Goal: Information Seeking & Learning: Compare options

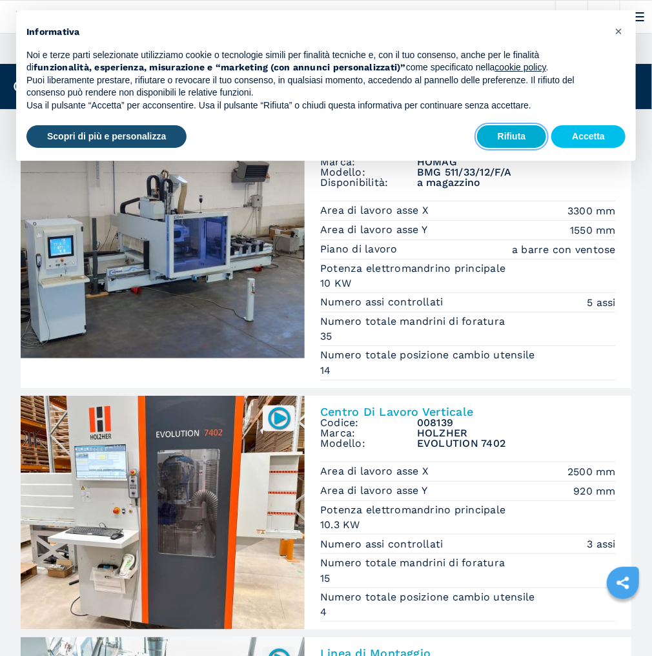
click at [529, 135] on button "Rifiuta" at bounding box center [512, 136] width 70 height 23
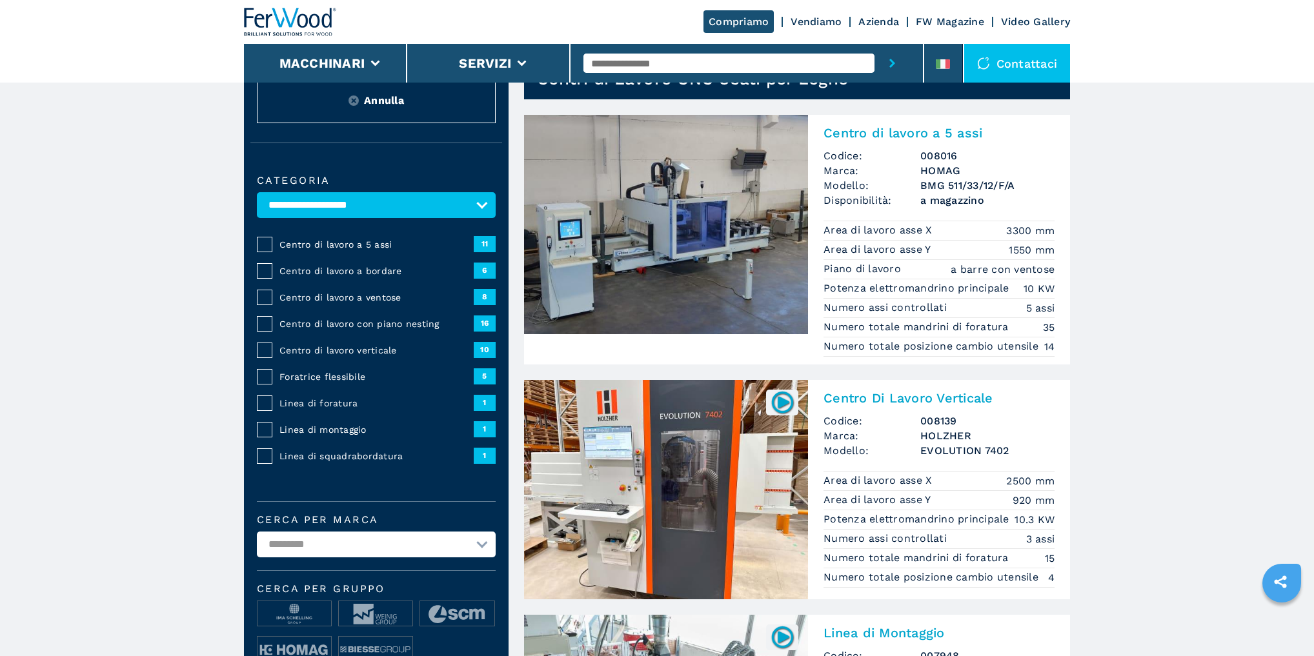
scroll to position [52, 0]
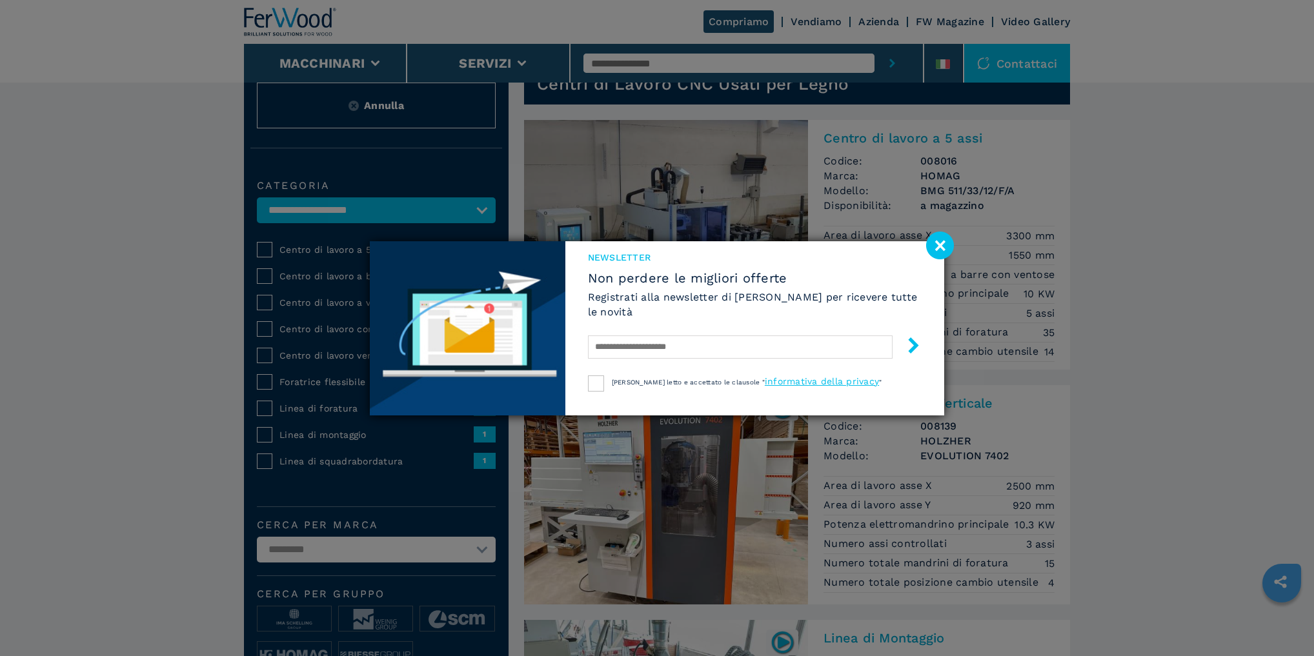
click at [651, 249] on image at bounding box center [940, 246] width 28 height 28
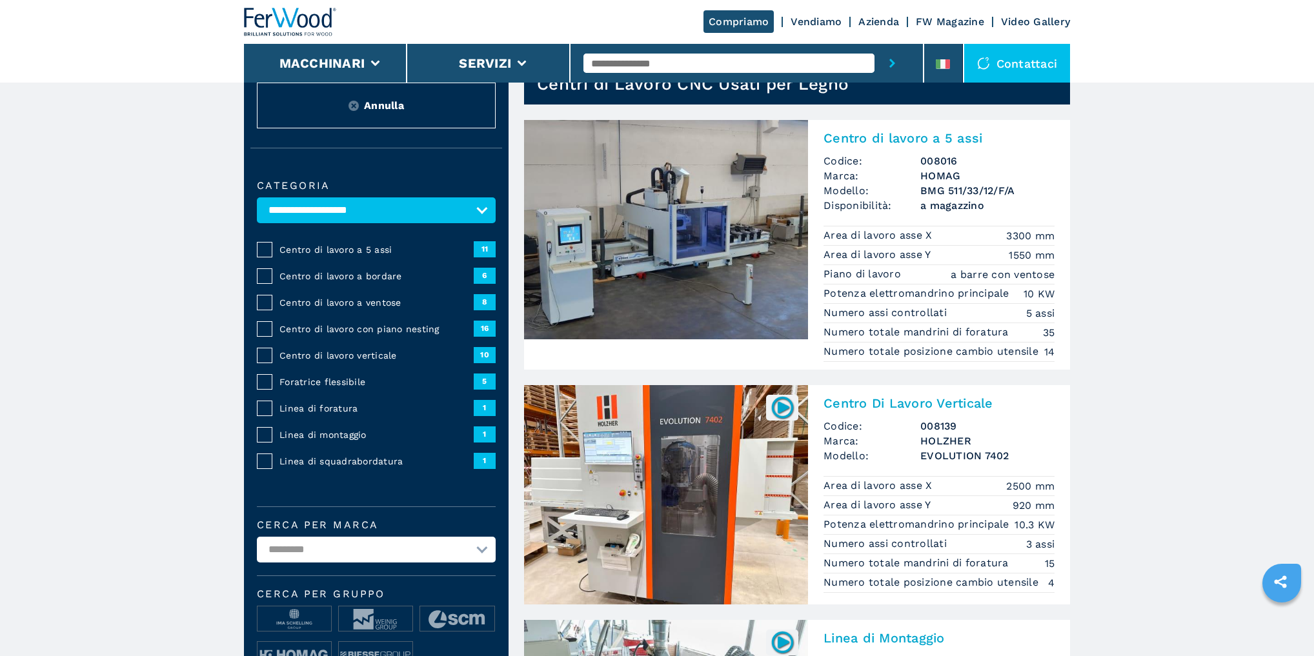
click at [314, 328] on span "Centro di lavoro con piano nesting" at bounding box center [376, 329] width 194 height 13
click at [486, 333] on span "16" at bounding box center [485, 328] width 22 height 15
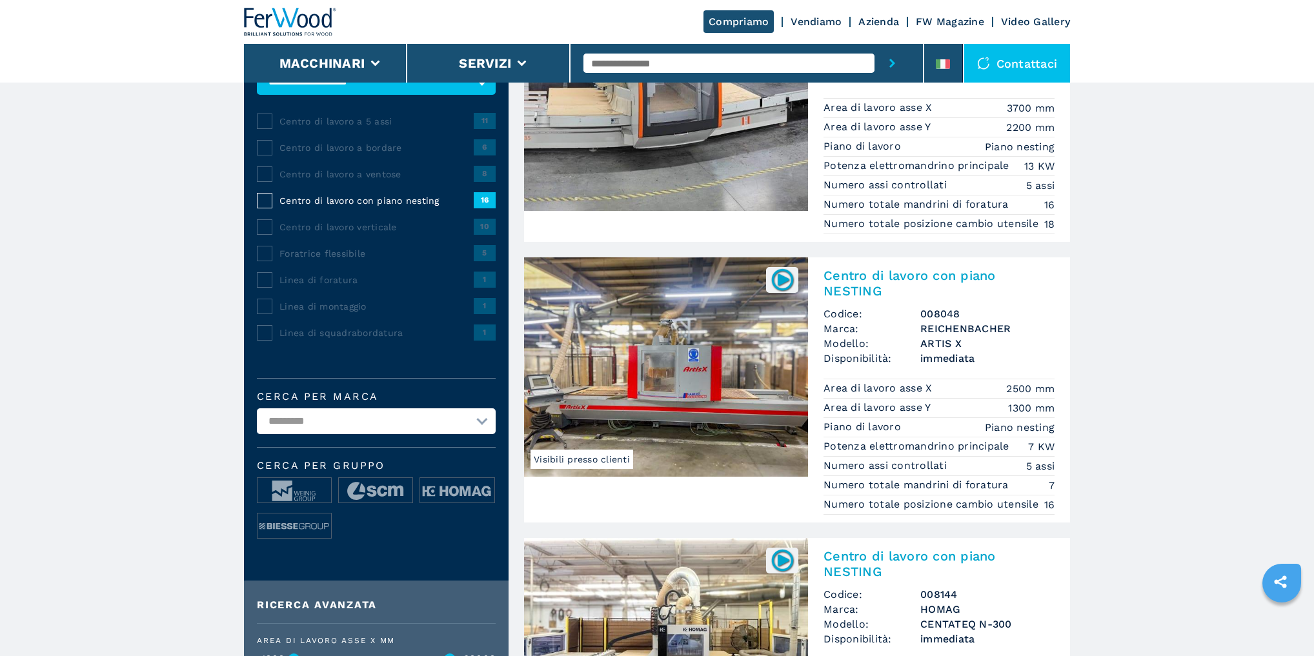
scroll to position [207, 0]
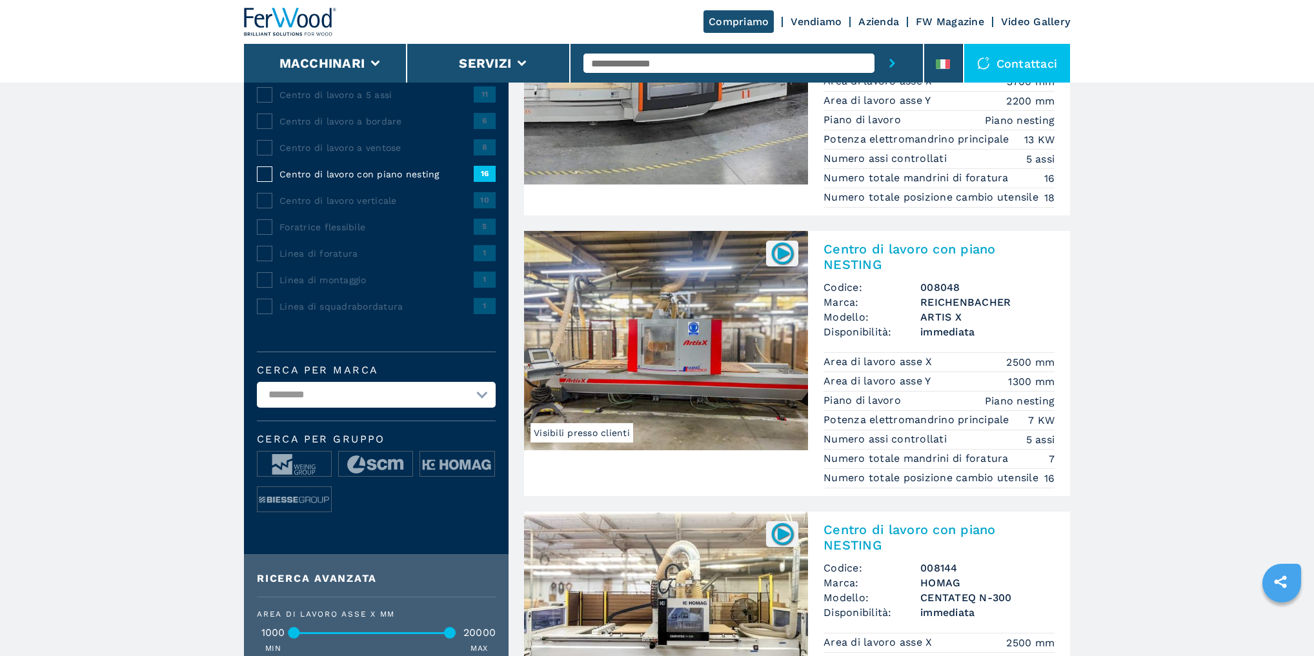
click at [464, 396] on select "**********" at bounding box center [376, 395] width 239 height 26
click at [257, 382] on select "**********" at bounding box center [376, 395] width 239 height 26
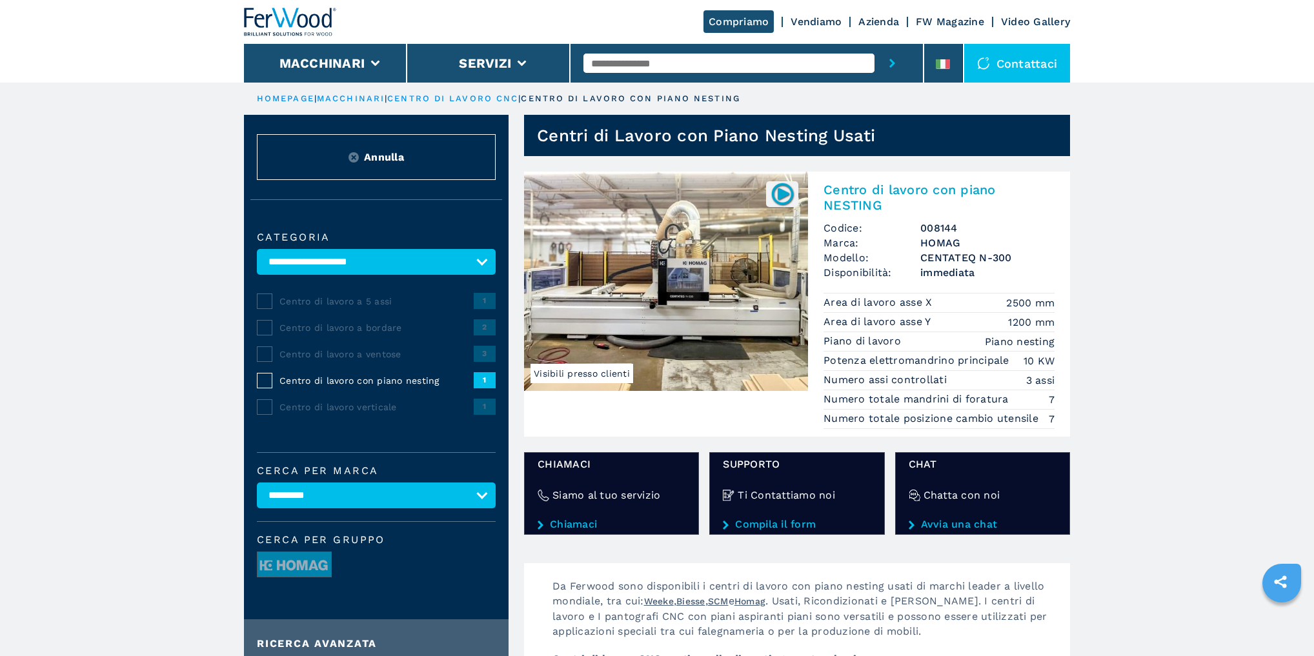
click at [478, 495] on select "**********" at bounding box center [376, 496] width 239 height 26
select select "*****"
click at [257, 483] on select "**********" at bounding box center [376, 496] width 239 height 26
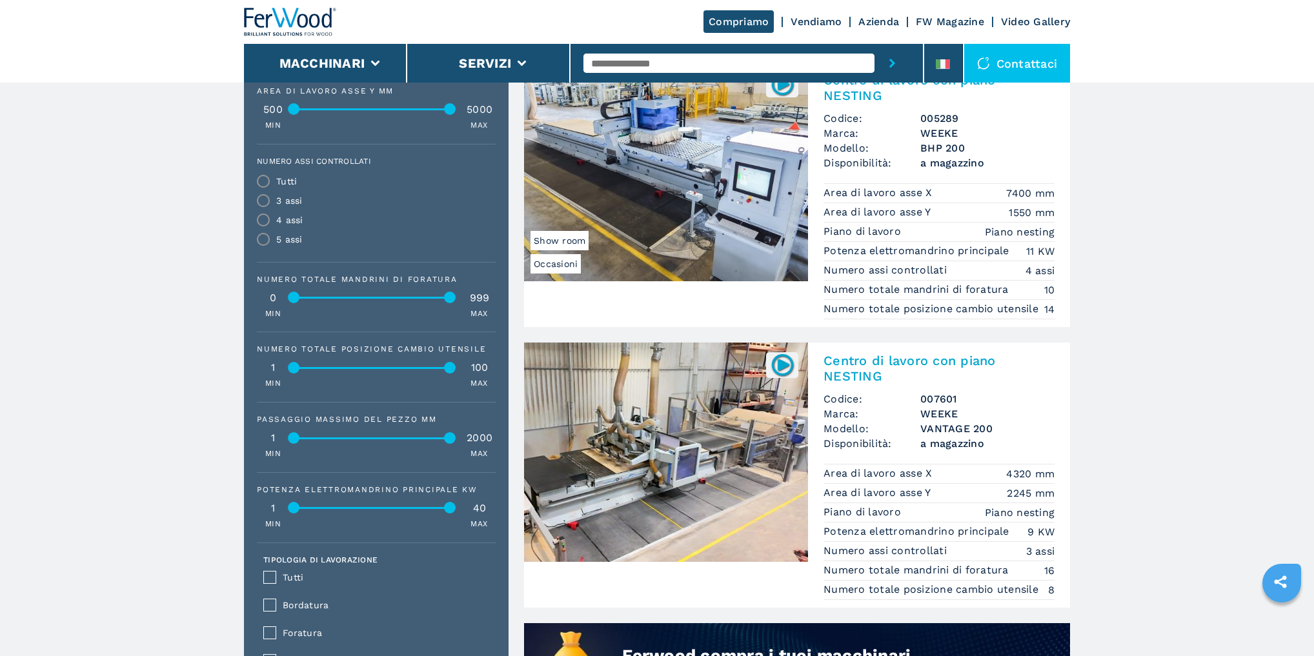
scroll to position [631, 0]
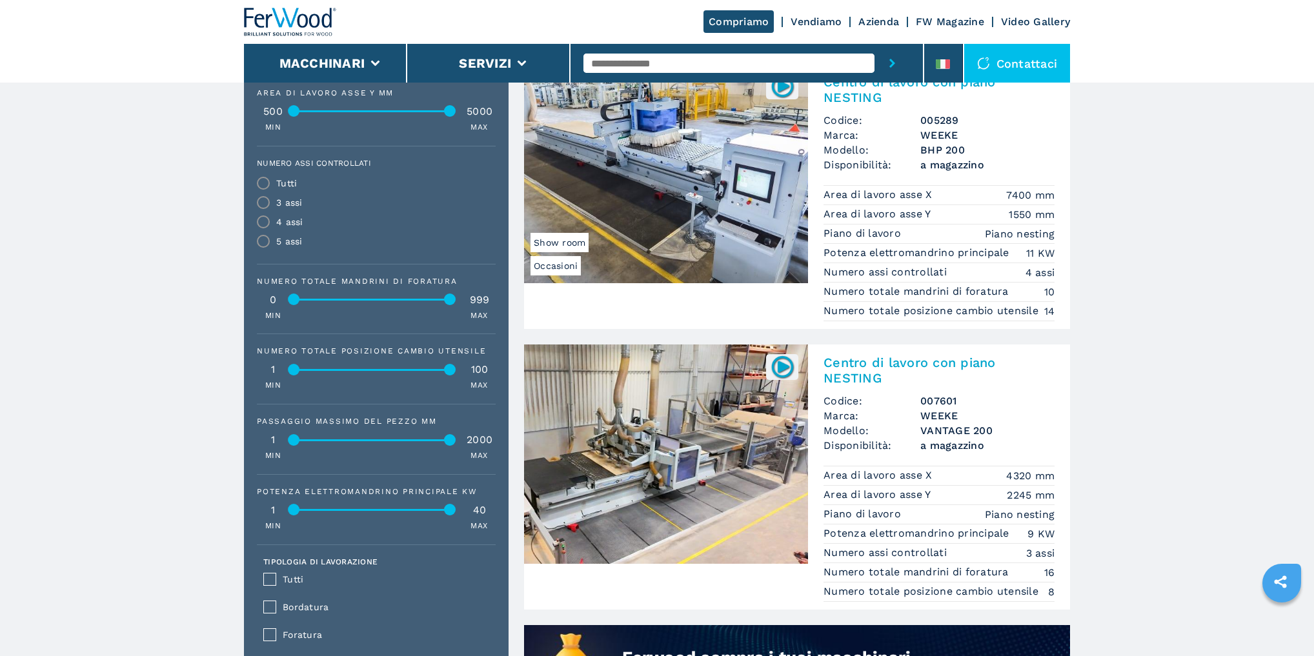
click at [861, 383] on h2 "Centro di lavoro con piano NESTING" at bounding box center [939, 370] width 231 height 31
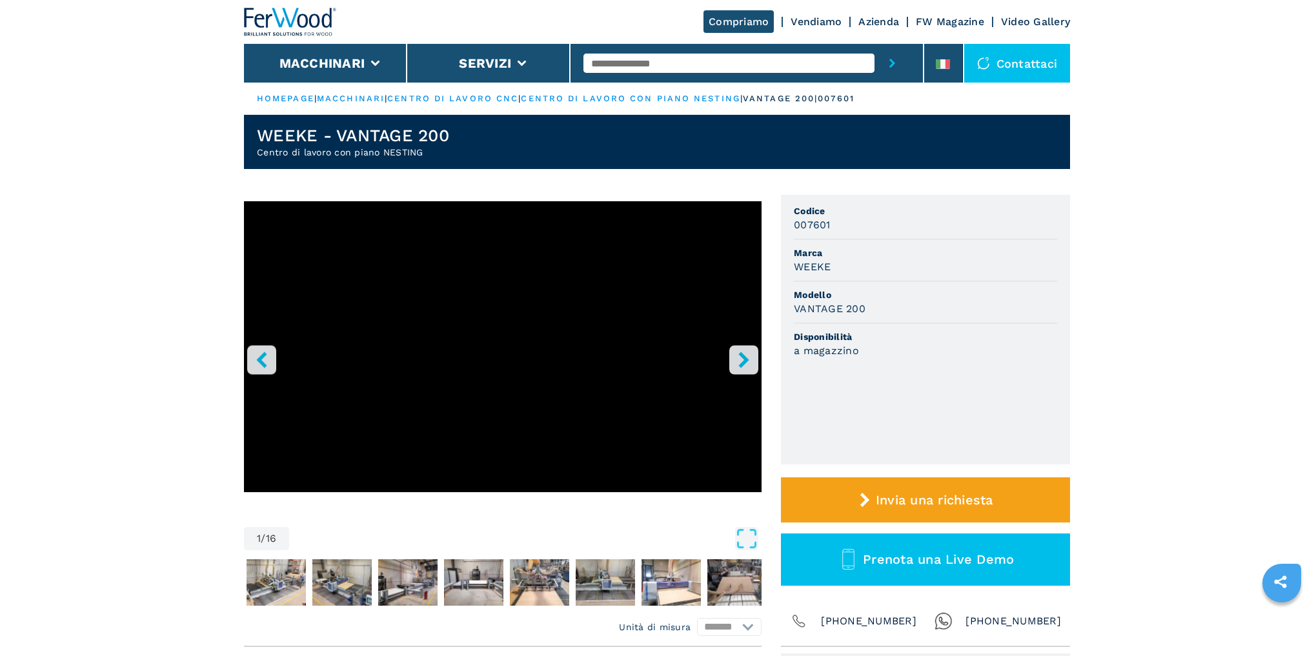
click at [744, 351] on button "right-button" at bounding box center [743, 359] width 29 height 29
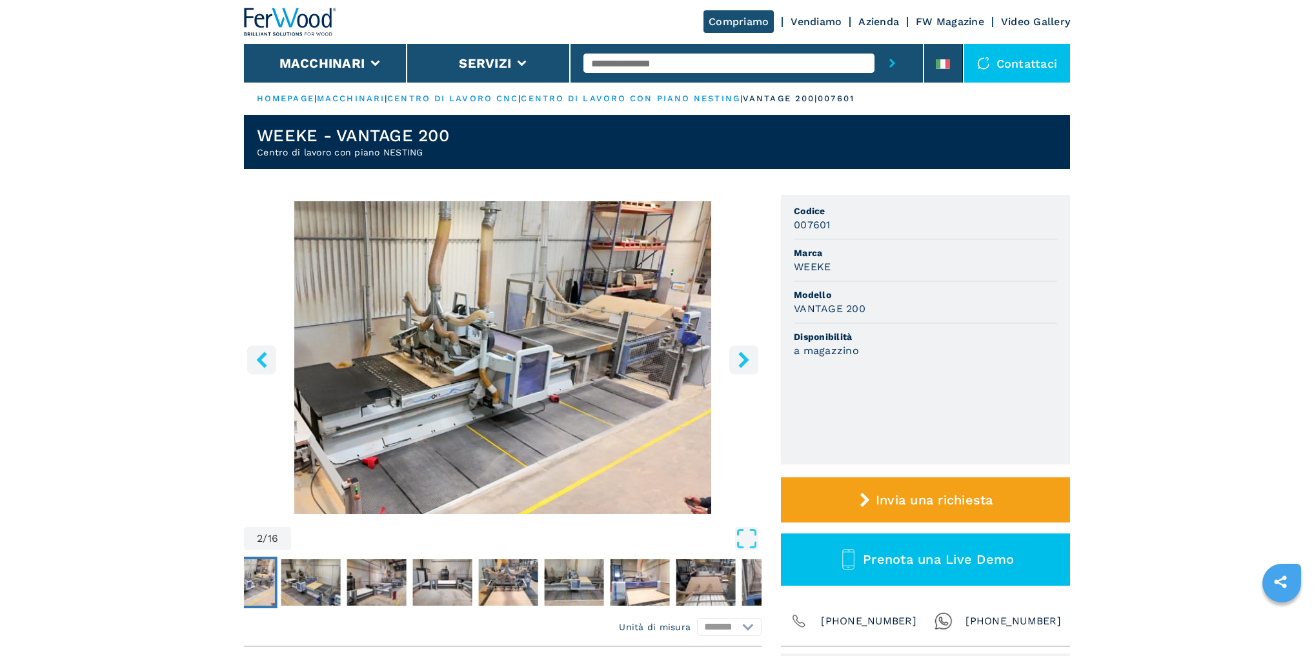
click at [744, 352] on icon "right-button" at bounding box center [744, 360] width 16 height 16
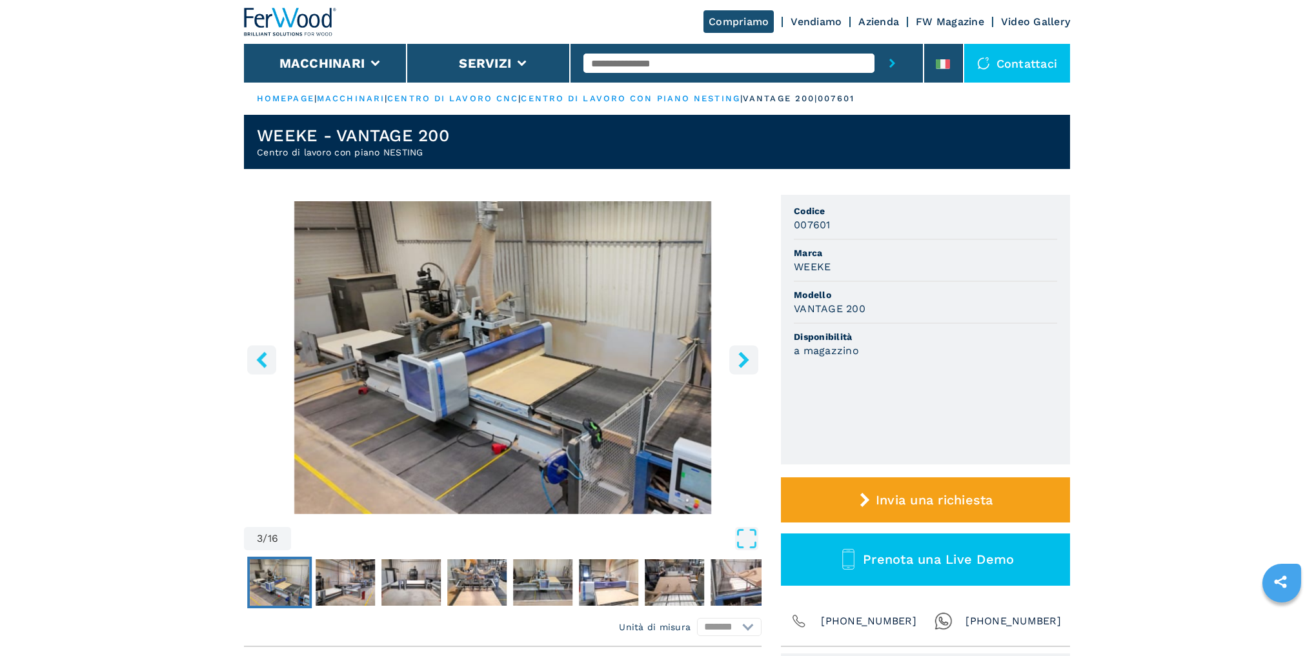
click at [744, 352] on icon "right-button" at bounding box center [744, 360] width 16 height 16
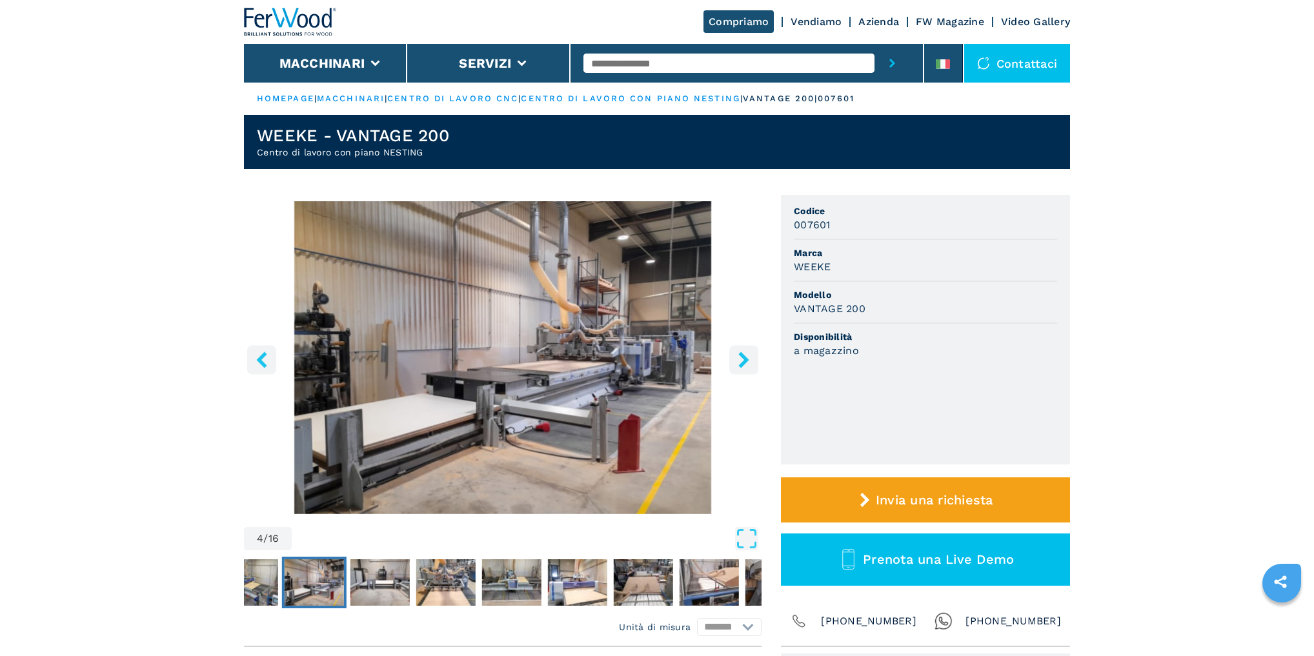
click at [744, 352] on icon "right-button" at bounding box center [744, 360] width 16 height 16
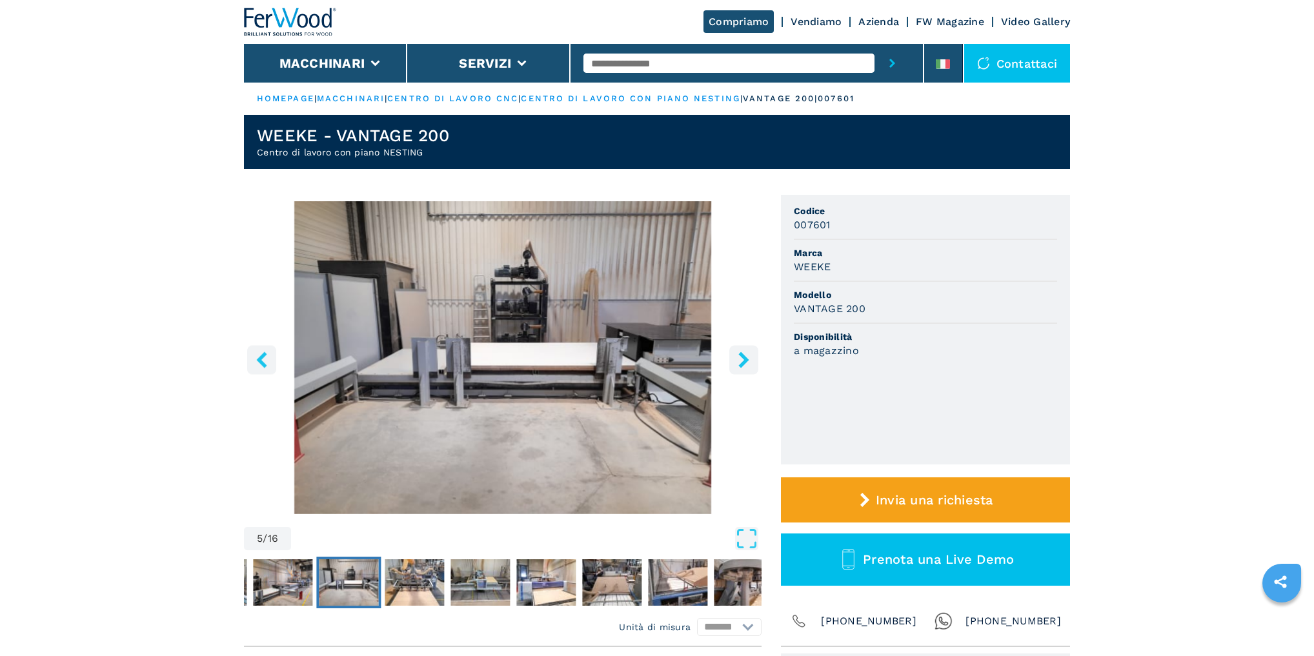
click at [744, 352] on icon "right-button" at bounding box center [744, 360] width 16 height 16
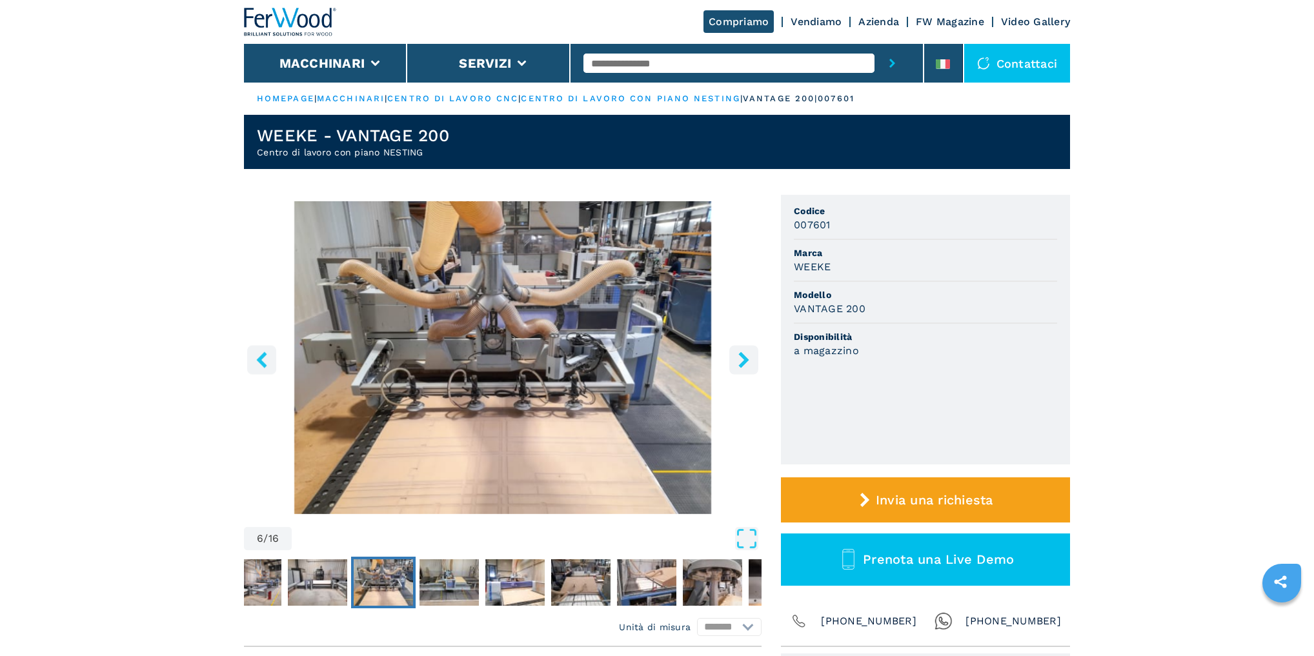
click at [744, 352] on icon "right-button" at bounding box center [744, 360] width 16 height 16
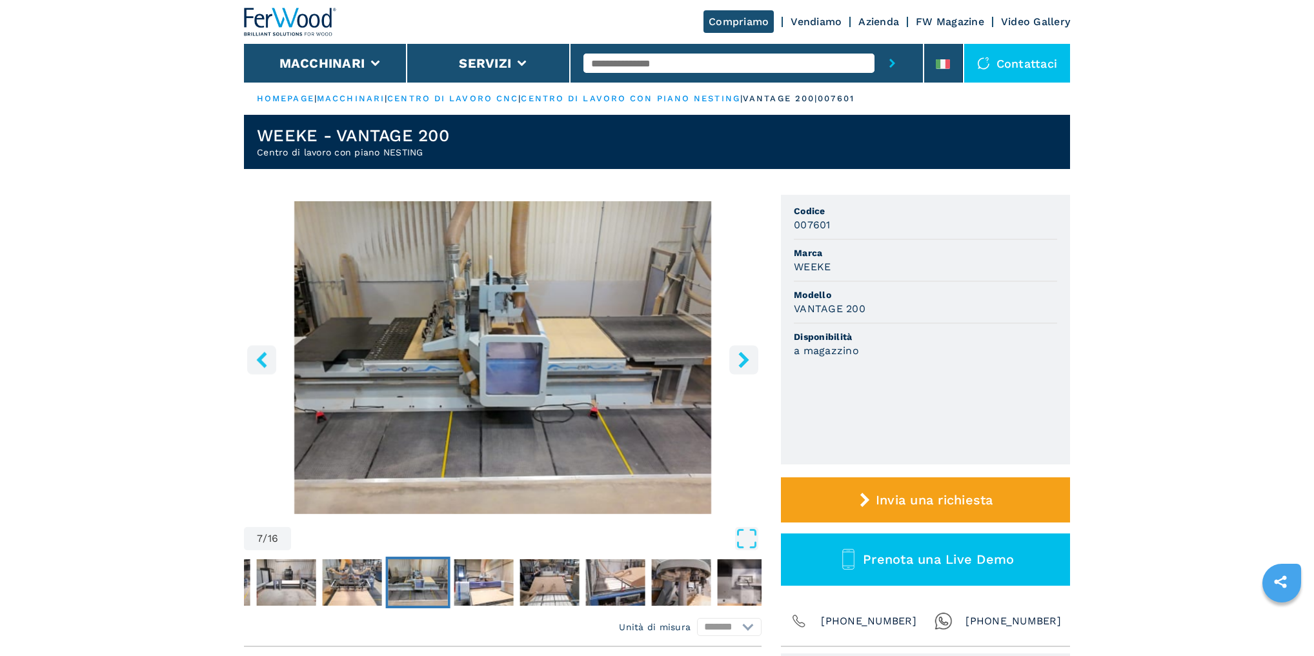
click at [744, 352] on icon "right-button" at bounding box center [744, 360] width 16 height 16
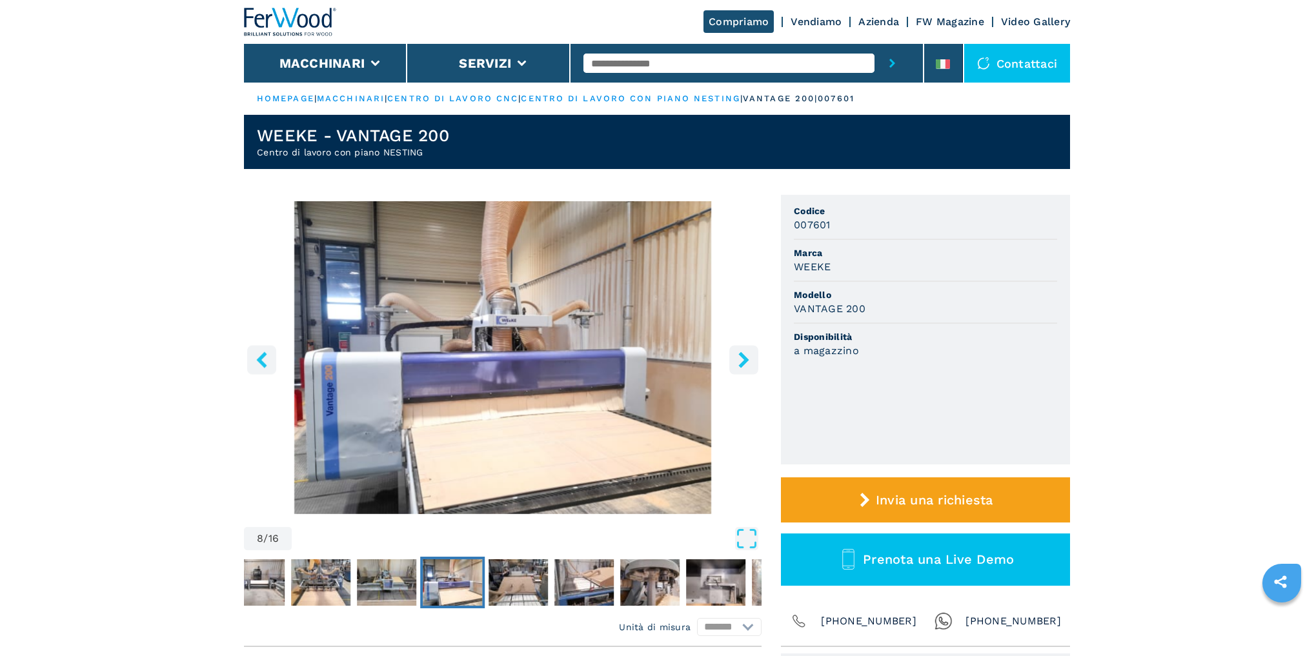
click at [744, 352] on icon "right-button" at bounding box center [744, 360] width 16 height 16
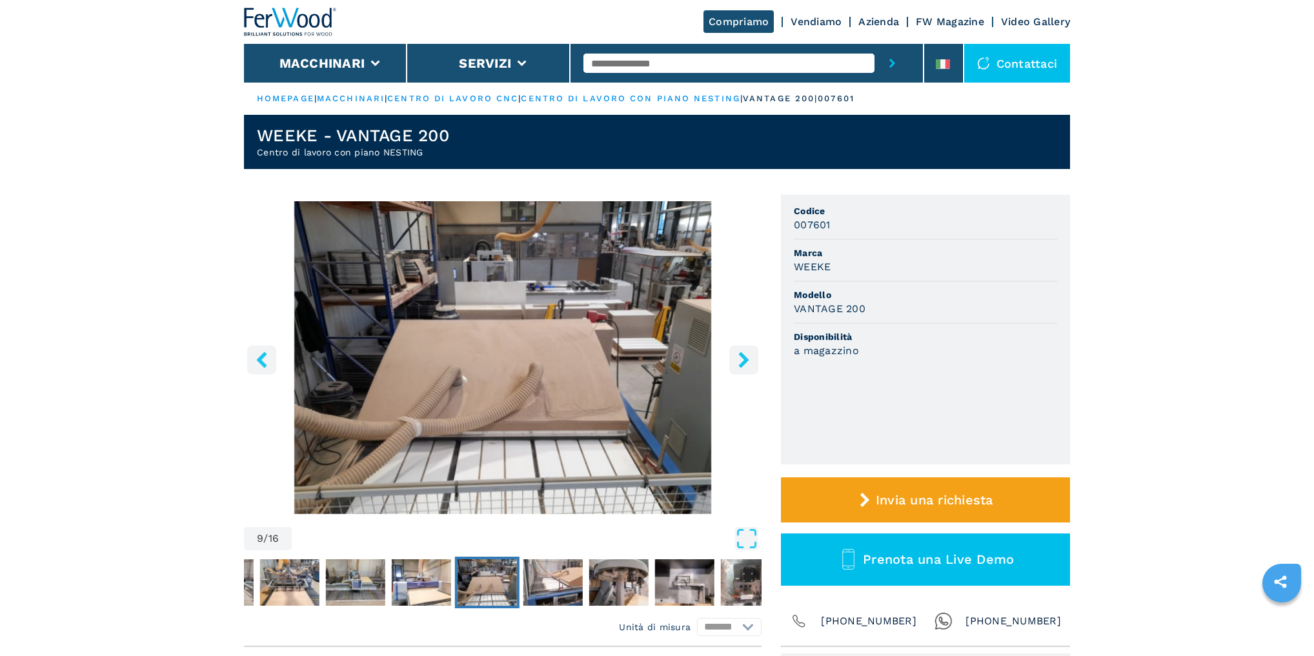
click at [744, 352] on icon "right-button" at bounding box center [744, 360] width 16 height 16
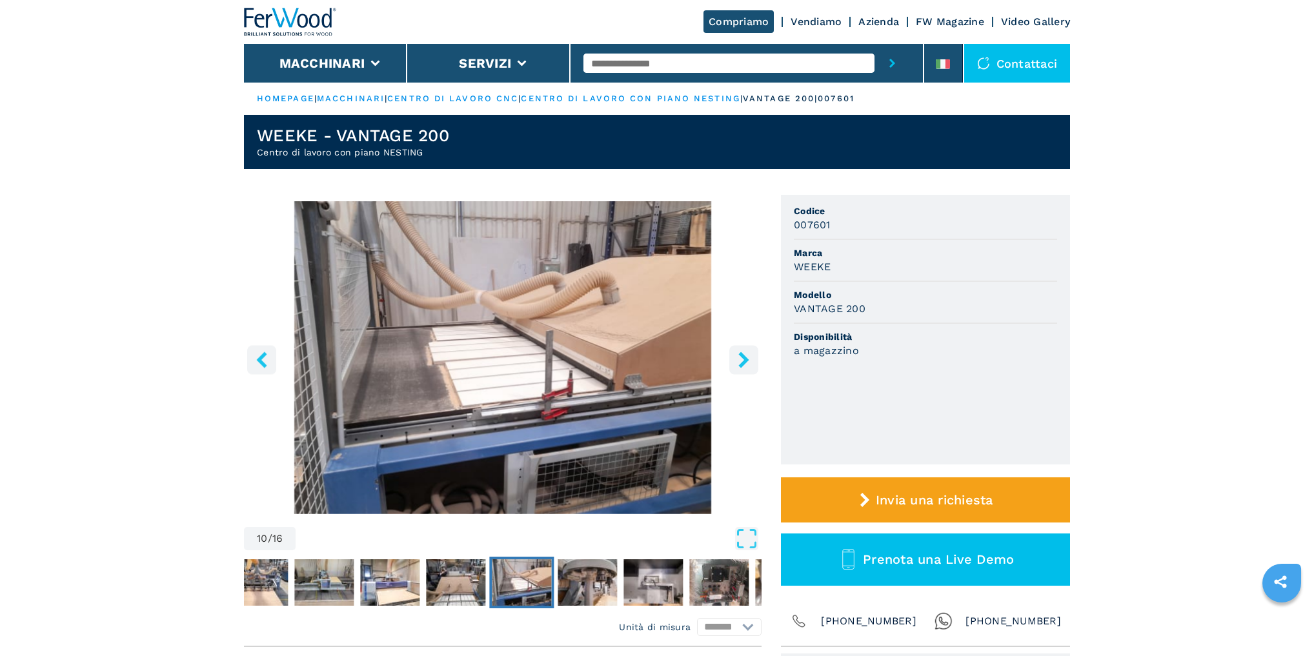
click at [744, 352] on icon "right-button" at bounding box center [744, 360] width 16 height 16
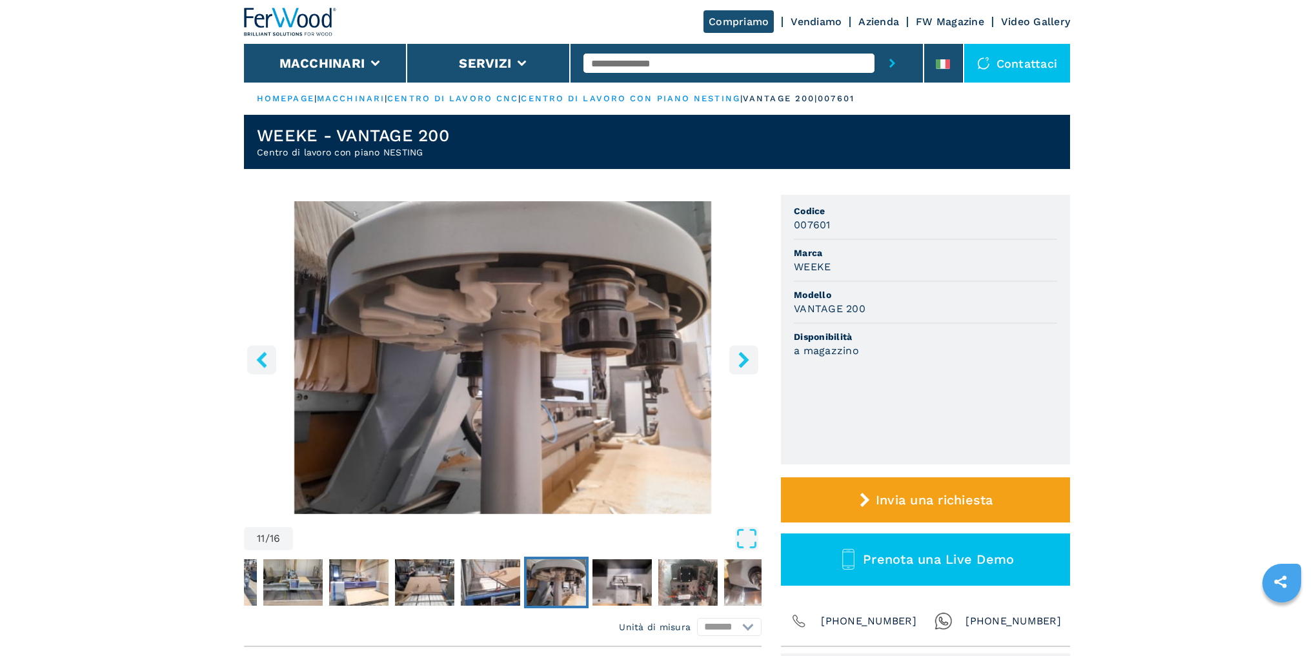
click at [744, 352] on icon "right-button" at bounding box center [744, 360] width 16 height 16
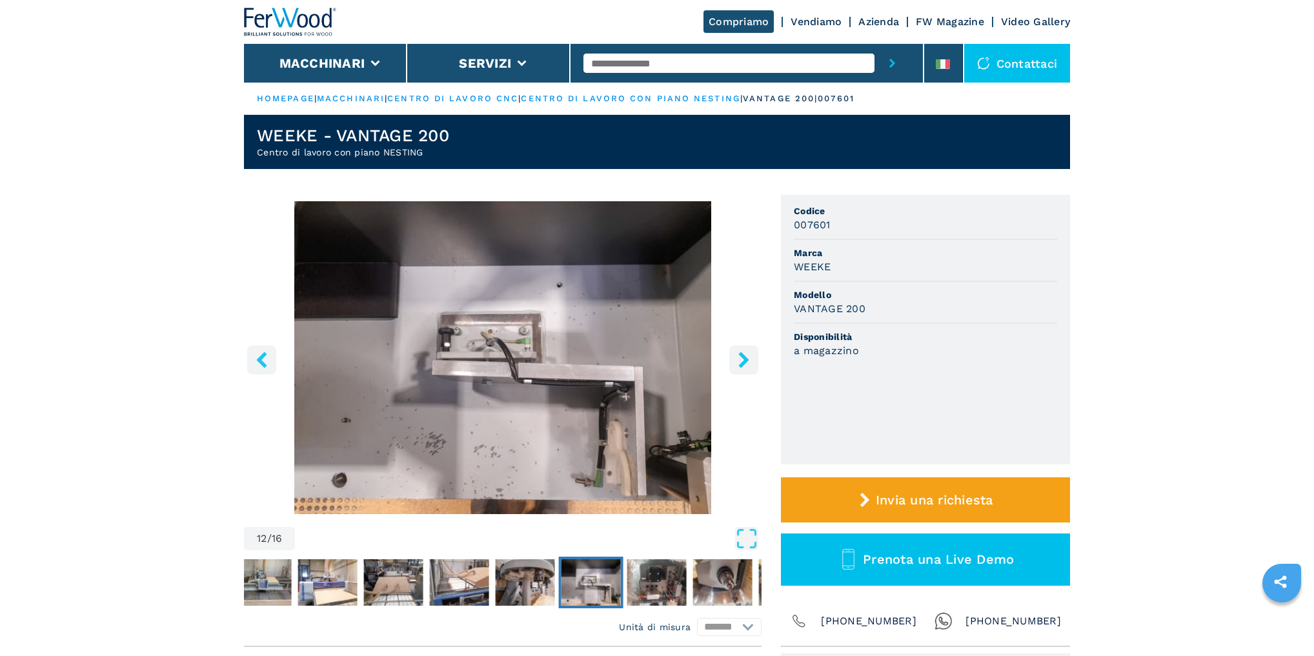
click at [744, 352] on icon "right-button" at bounding box center [744, 360] width 16 height 16
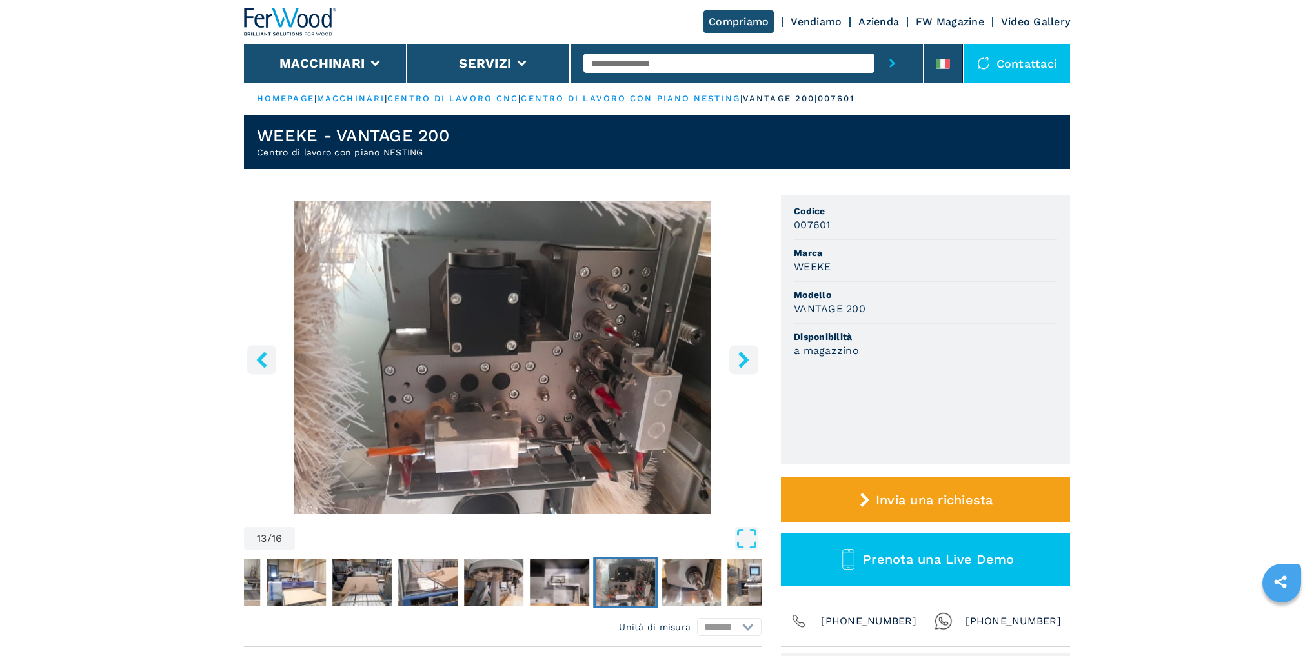
click at [744, 352] on icon "right-button" at bounding box center [744, 360] width 16 height 16
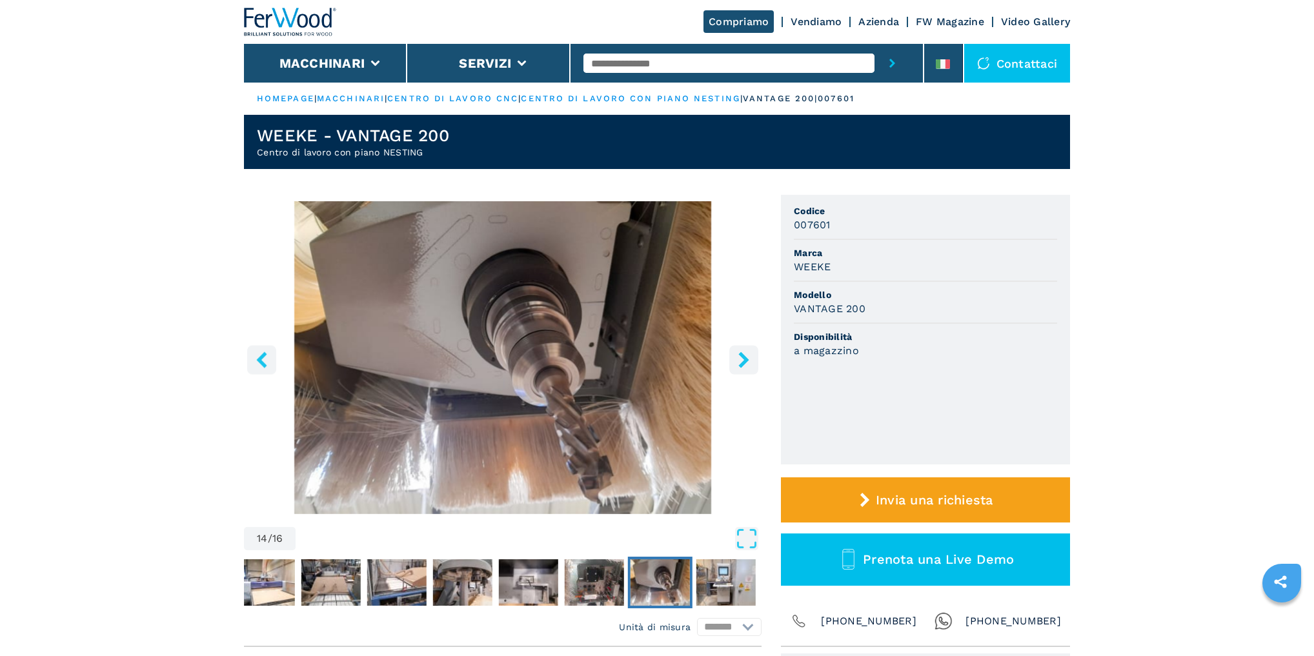
click at [744, 352] on icon "right-button" at bounding box center [744, 360] width 16 height 16
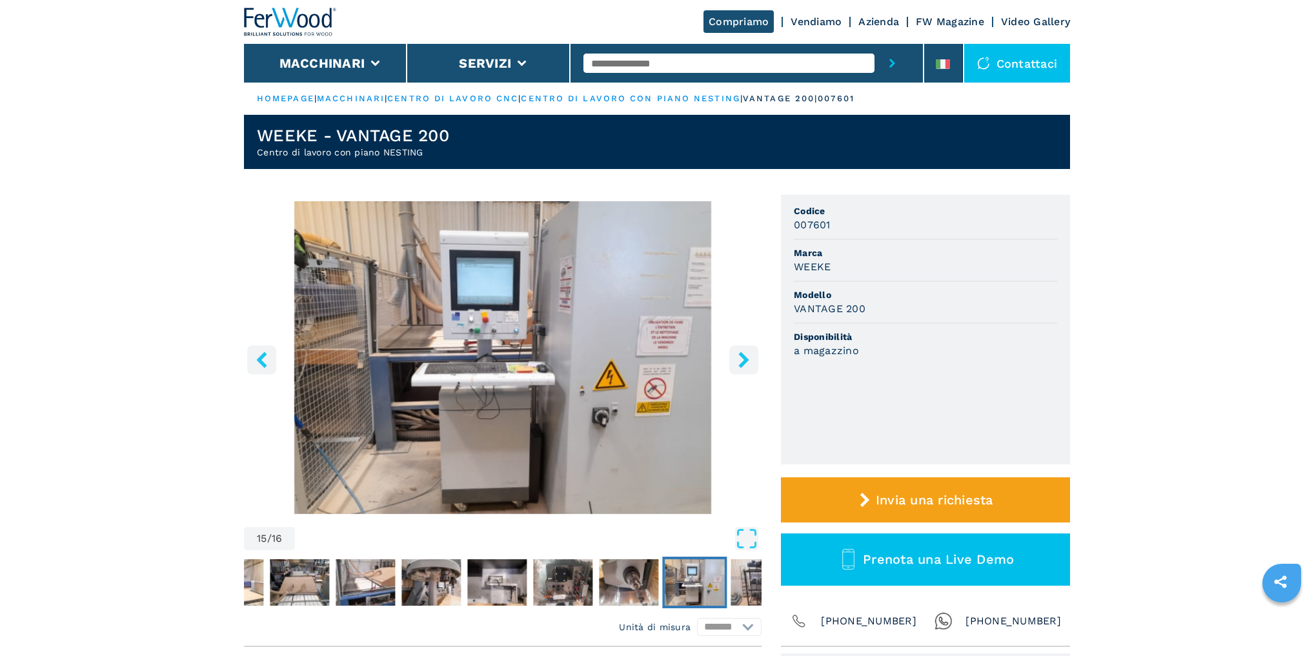
click at [744, 352] on icon "right-button" at bounding box center [744, 360] width 16 height 16
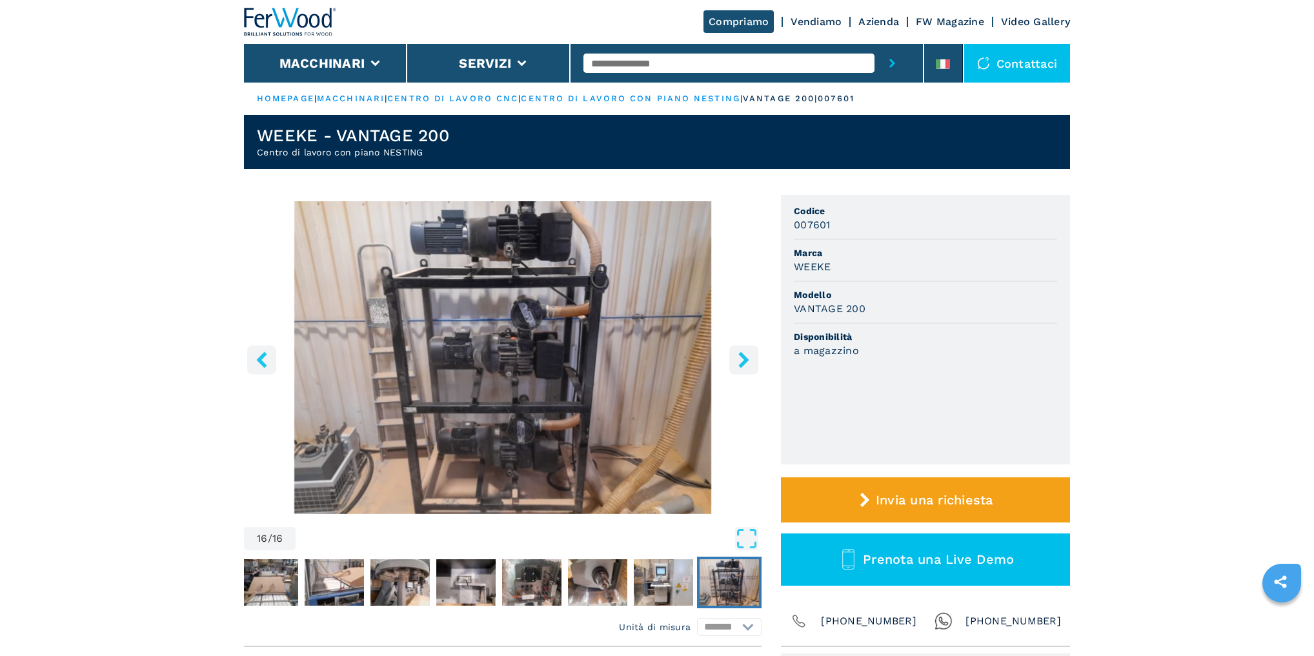
click at [744, 352] on icon "right-button" at bounding box center [744, 360] width 16 height 16
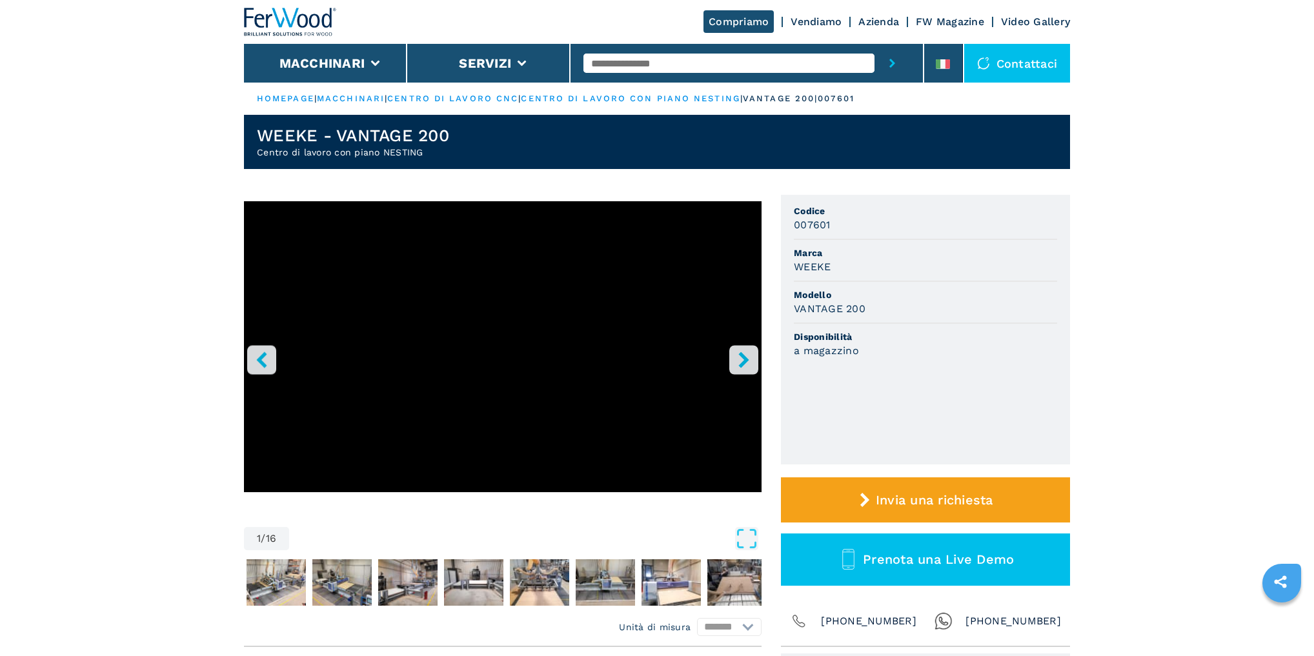
scroll to position [52, 0]
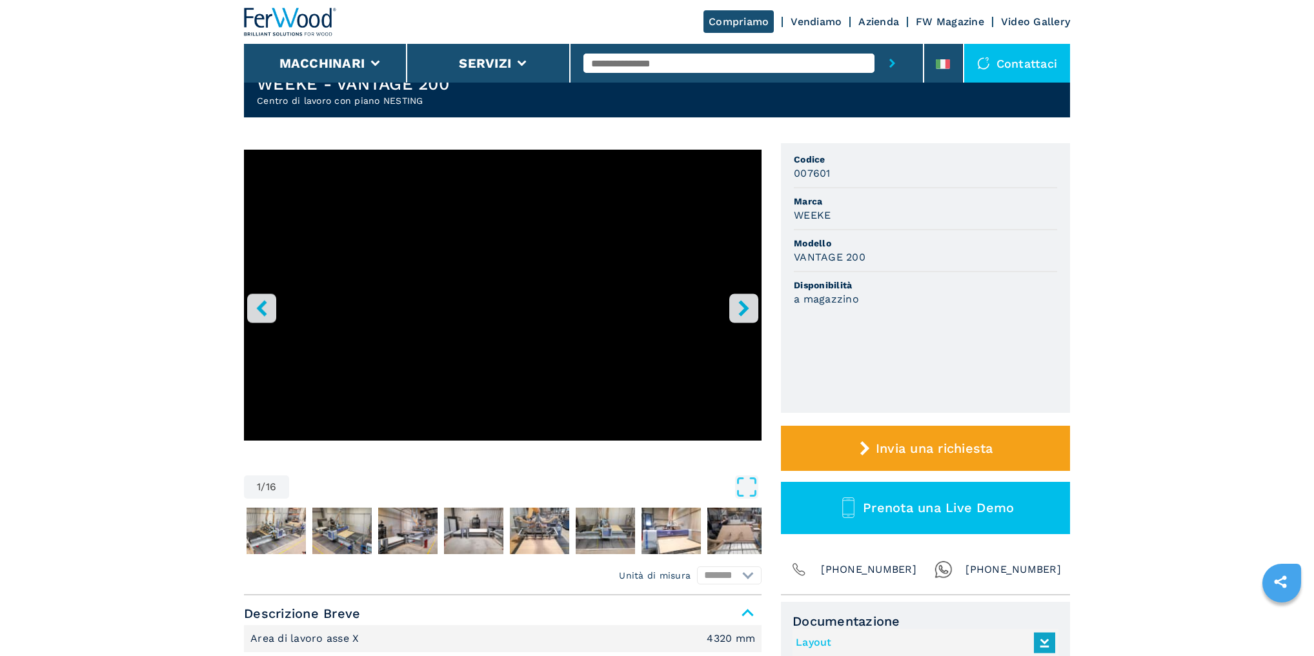
click at [268, 314] on icon "left-button" at bounding box center [262, 308] width 16 height 16
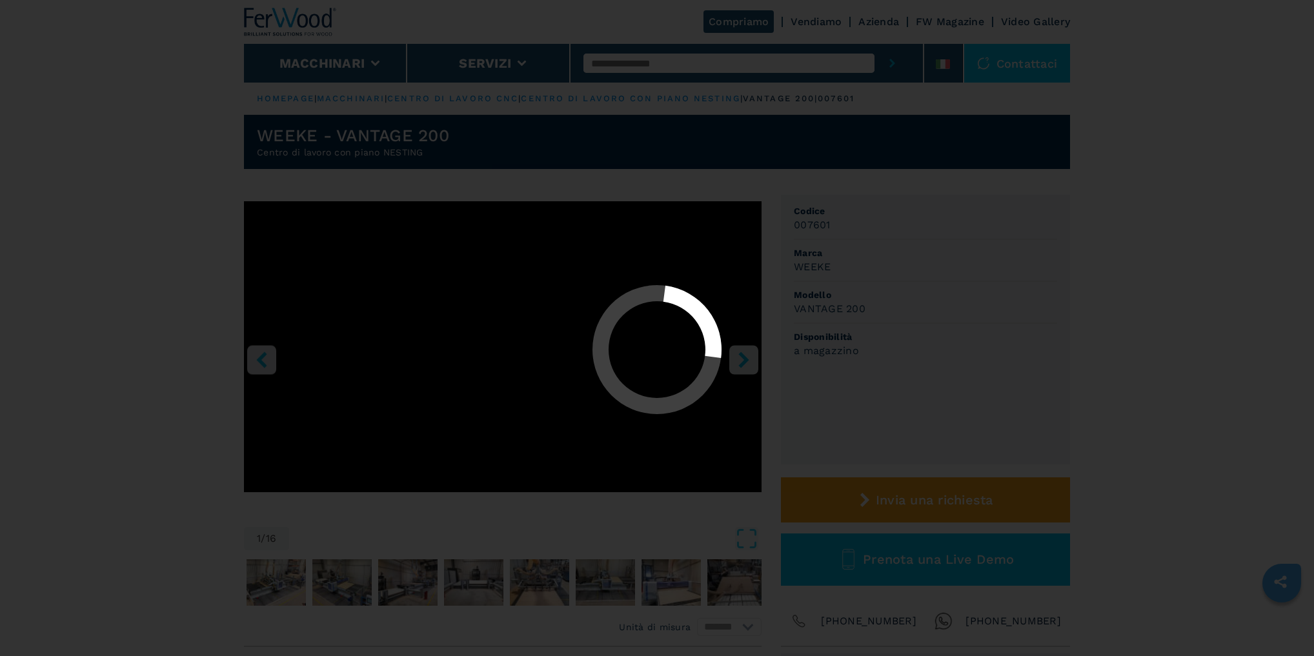
select select "**********"
select select "*****"
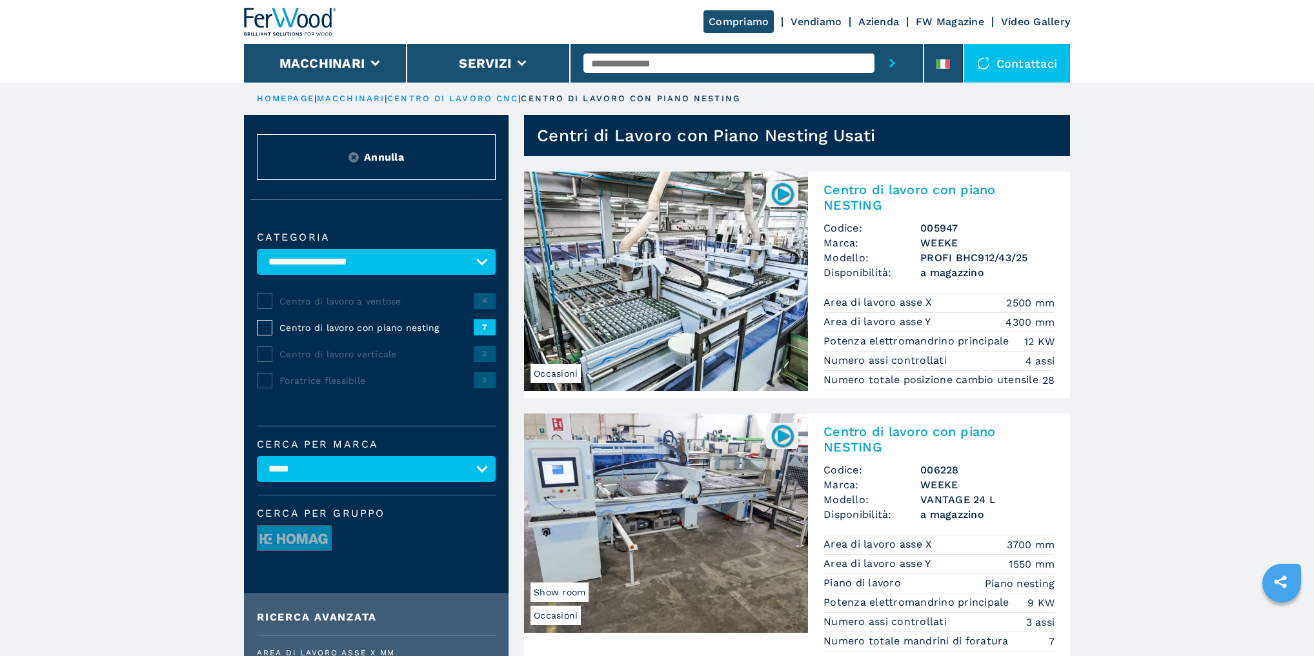
click at [667, 274] on img at bounding box center [666, 281] width 284 height 219
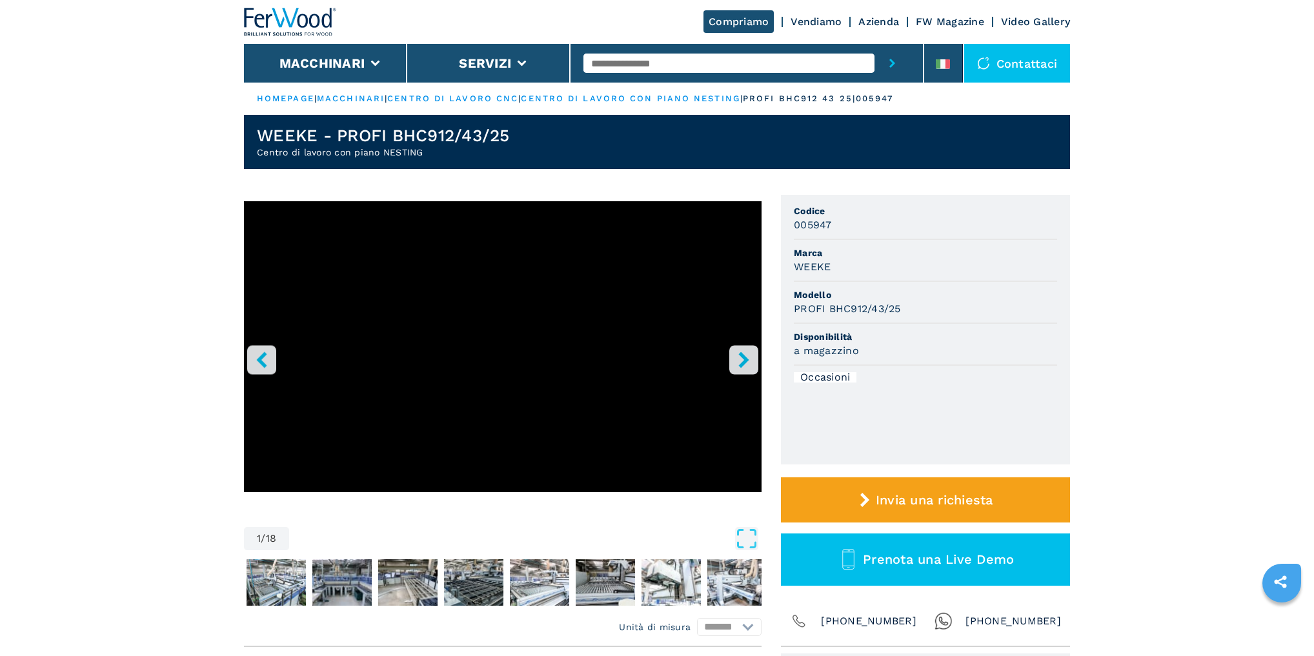
click at [749, 360] on icon "right-button" at bounding box center [744, 360] width 16 height 16
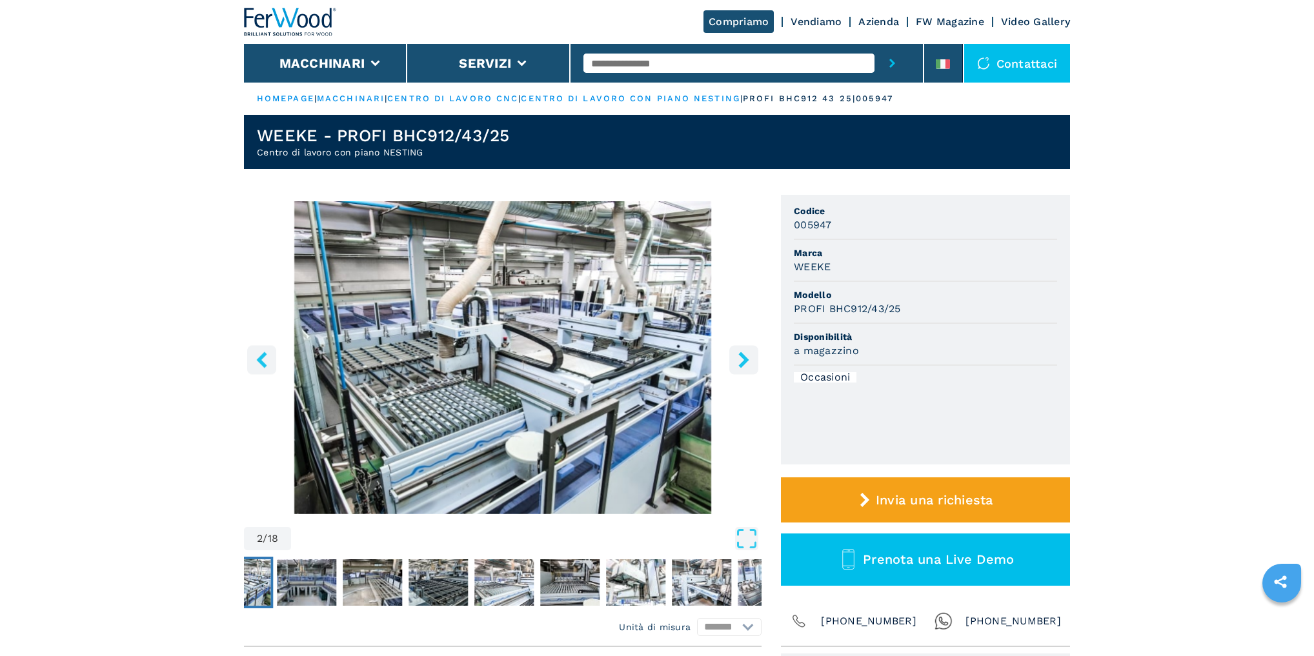
click at [749, 360] on icon "right-button" at bounding box center [744, 360] width 16 height 16
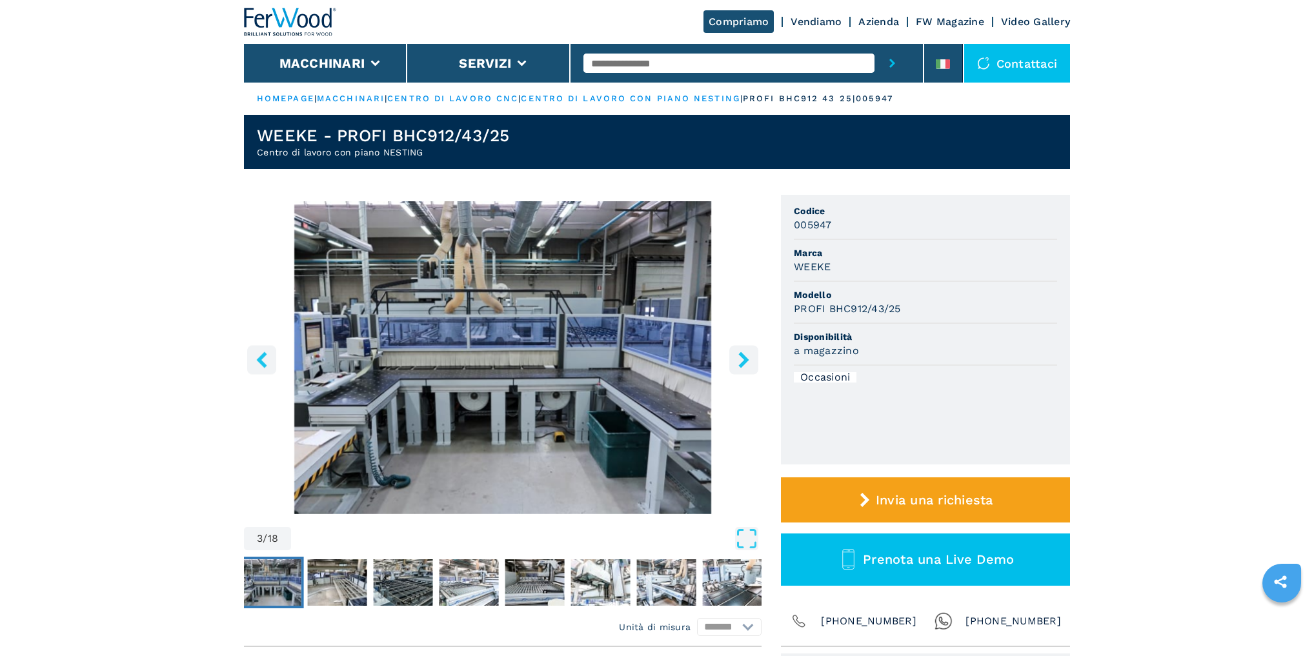
click at [749, 359] on icon "right-button" at bounding box center [744, 360] width 16 height 16
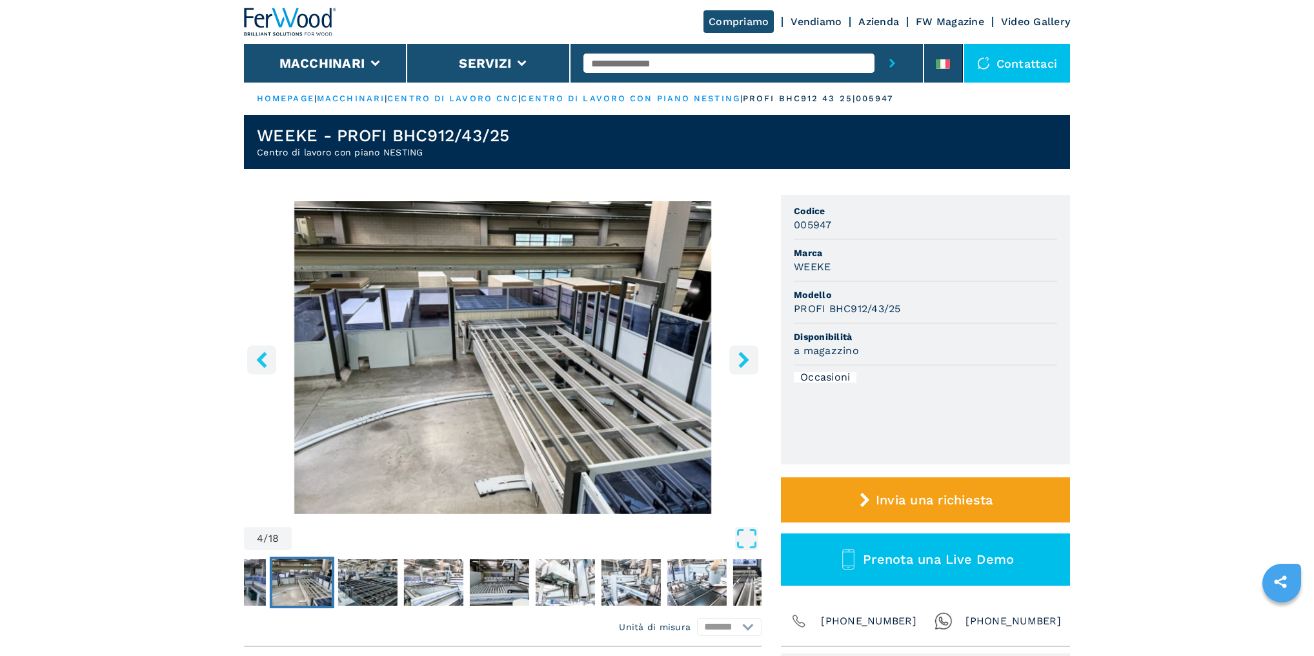
click at [749, 359] on icon "right-button" at bounding box center [744, 360] width 16 height 16
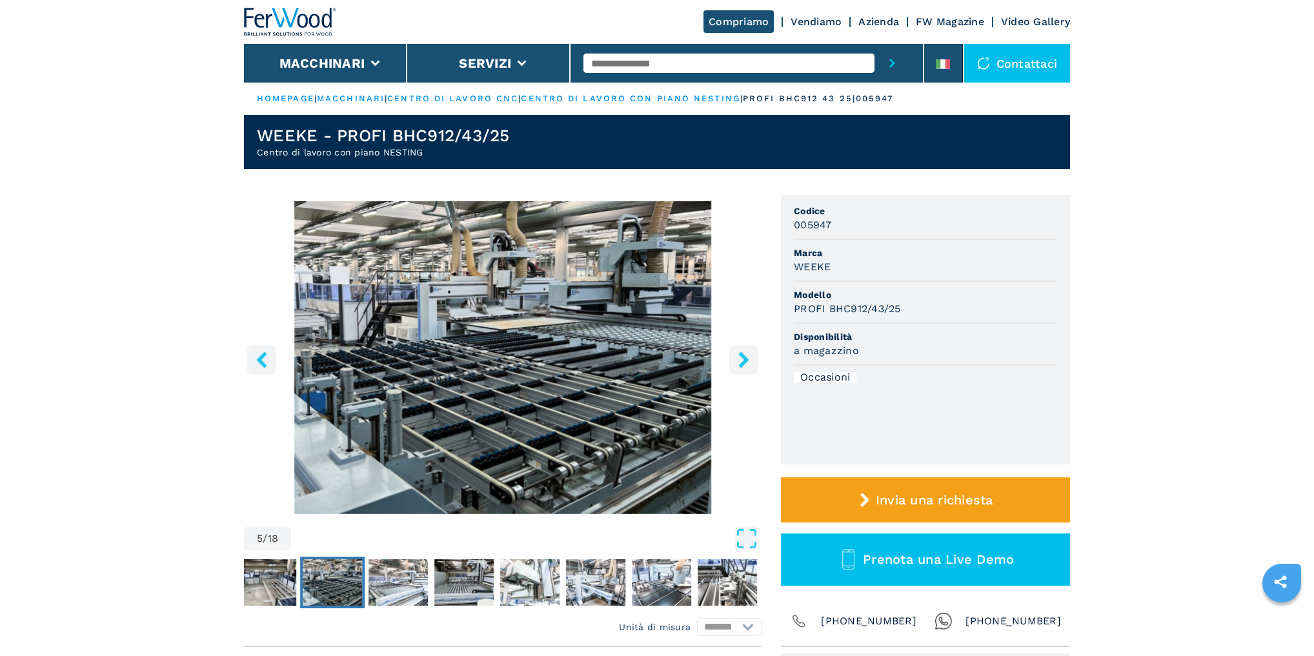
click at [749, 359] on icon "right-button" at bounding box center [744, 360] width 16 height 16
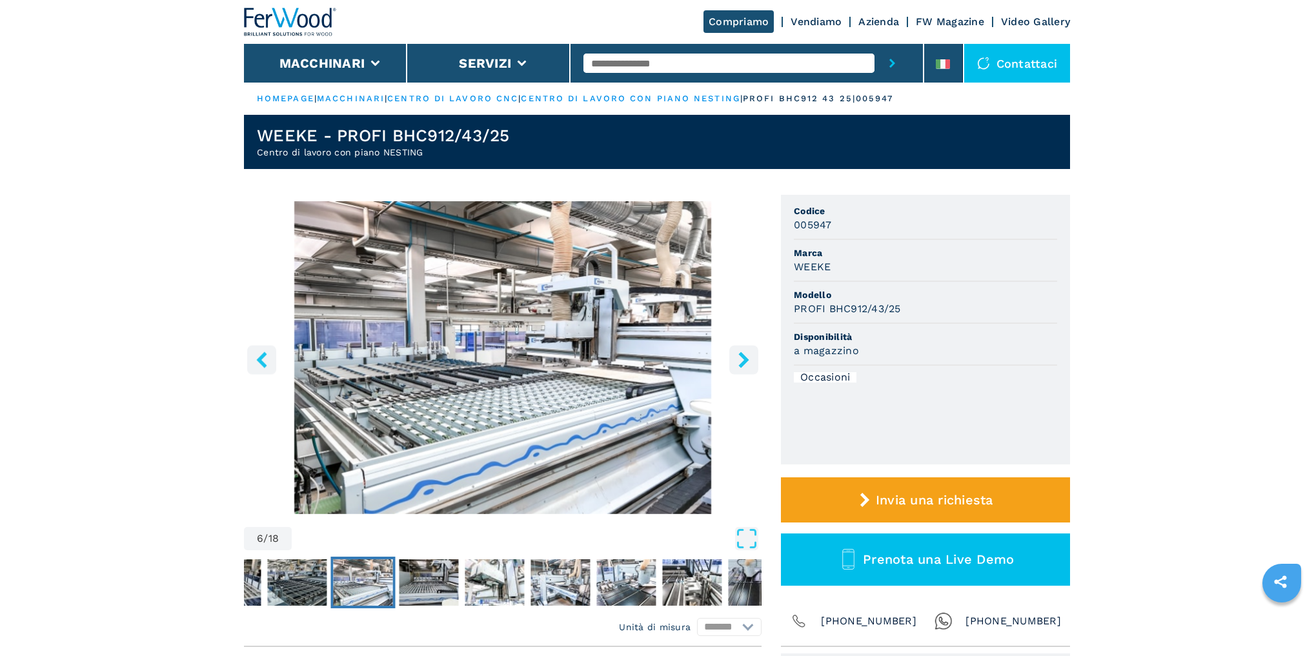
click at [749, 358] on icon "right-button" at bounding box center [744, 360] width 16 height 16
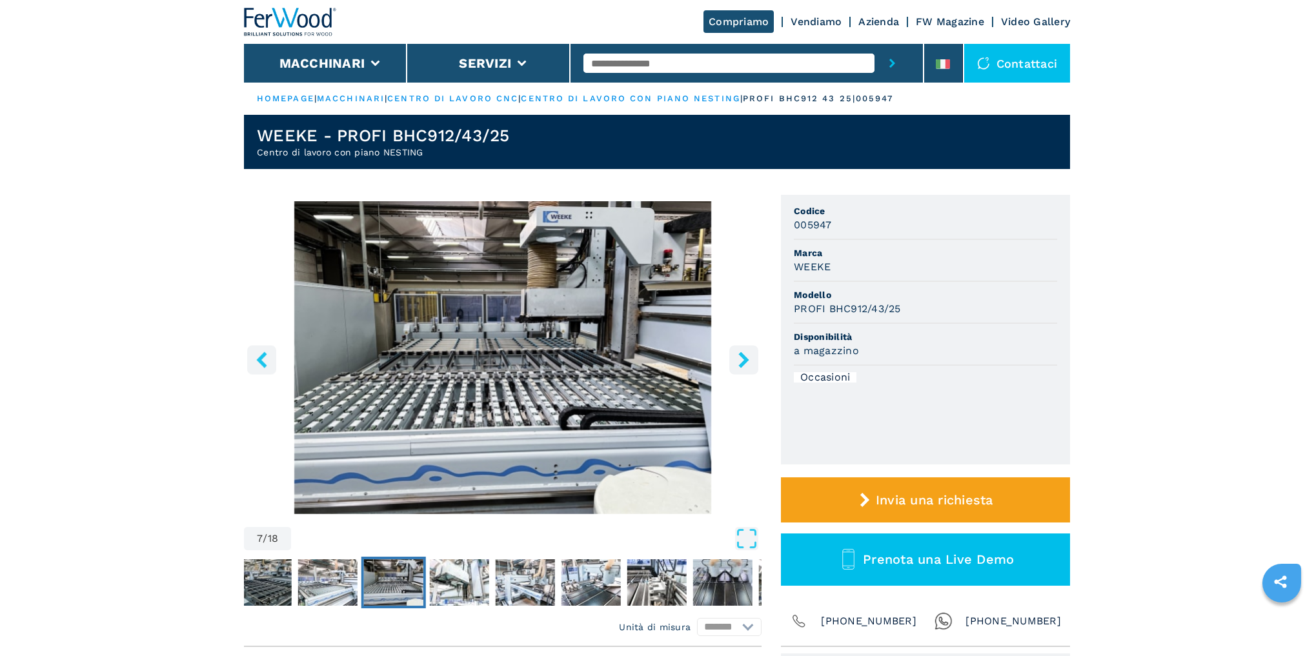
click at [749, 358] on icon "right-button" at bounding box center [744, 360] width 16 height 16
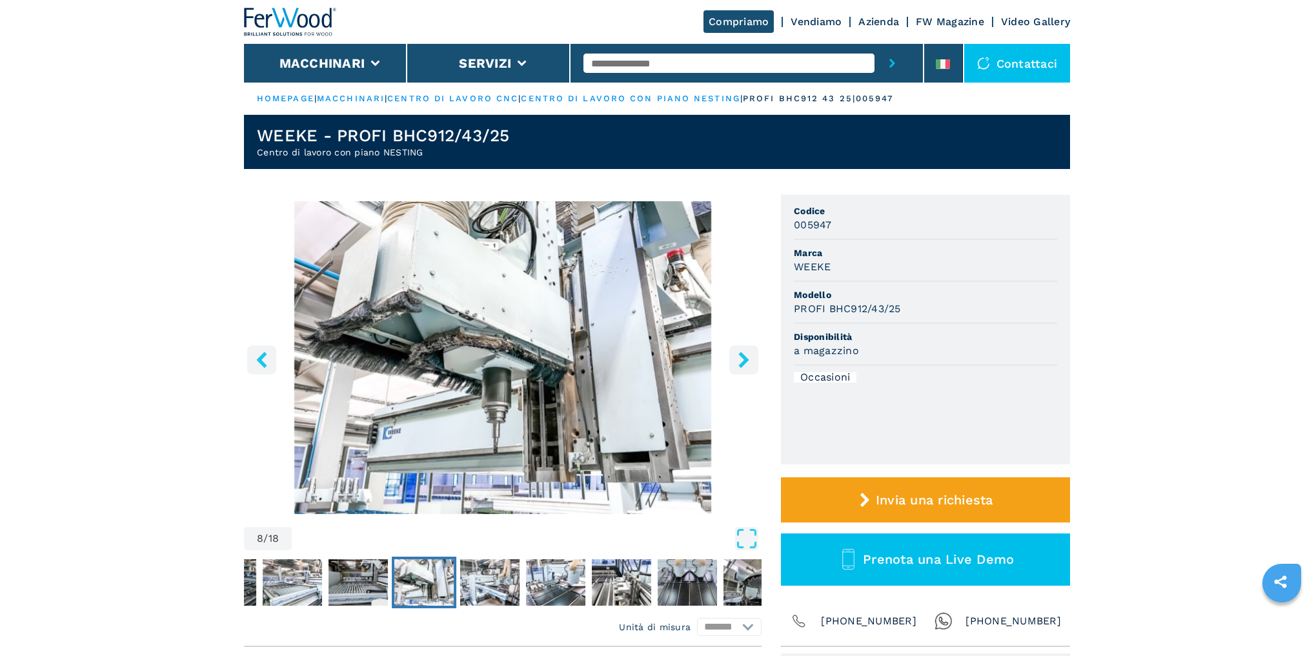
click at [750, 356] on icon "right-button" at bounding box center [744, 360] width 16 height 16
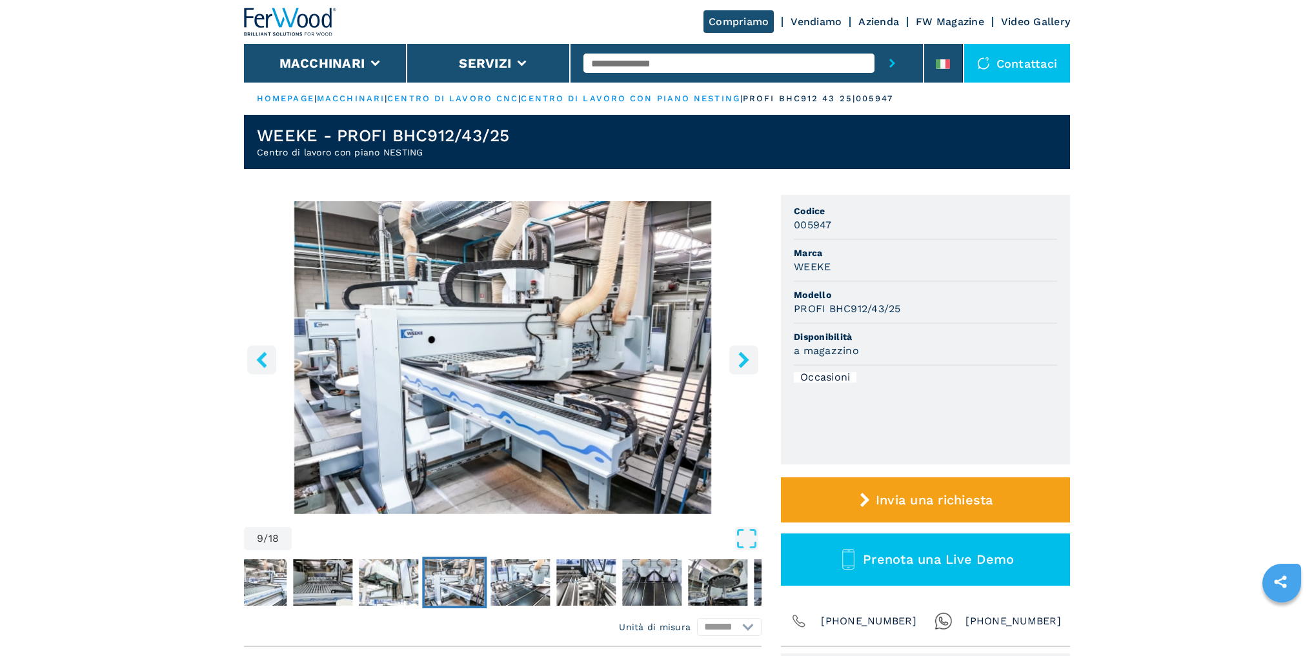
click at [750, 356] on icon "right-button" at bounding box center [744, 360] width 16 height 16
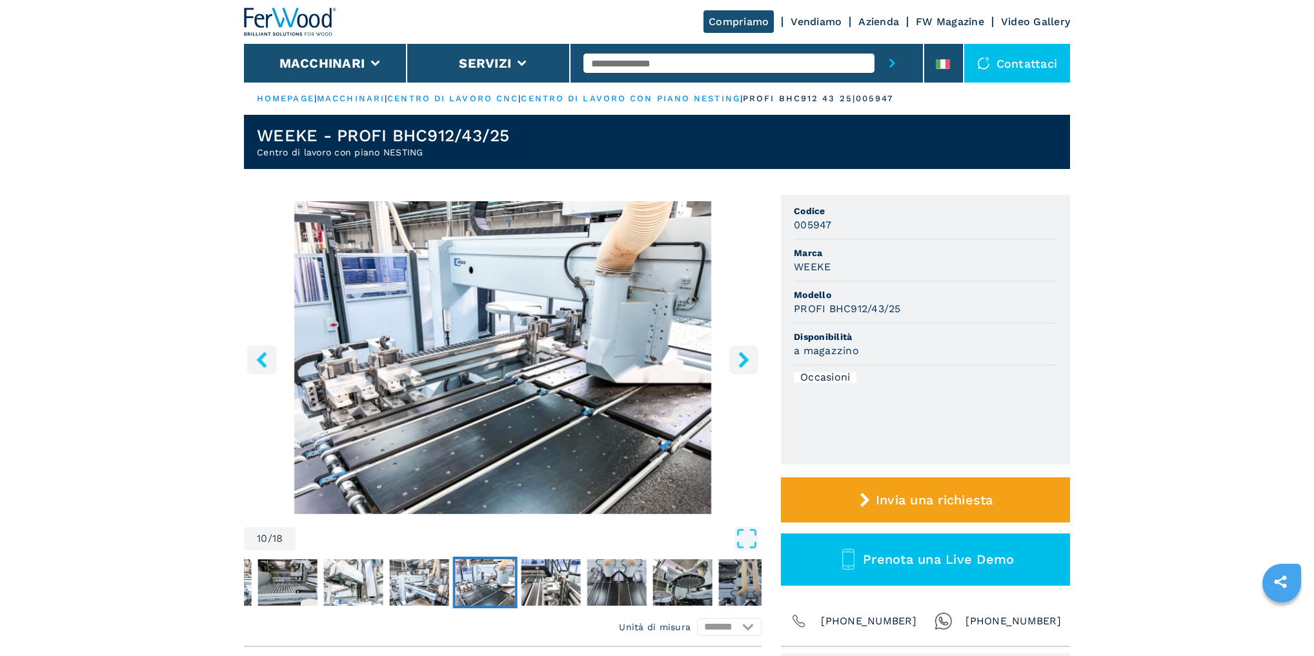
click at [750, 356] on icon "right-button" at bounding box center [744, 360] width 16 height 16
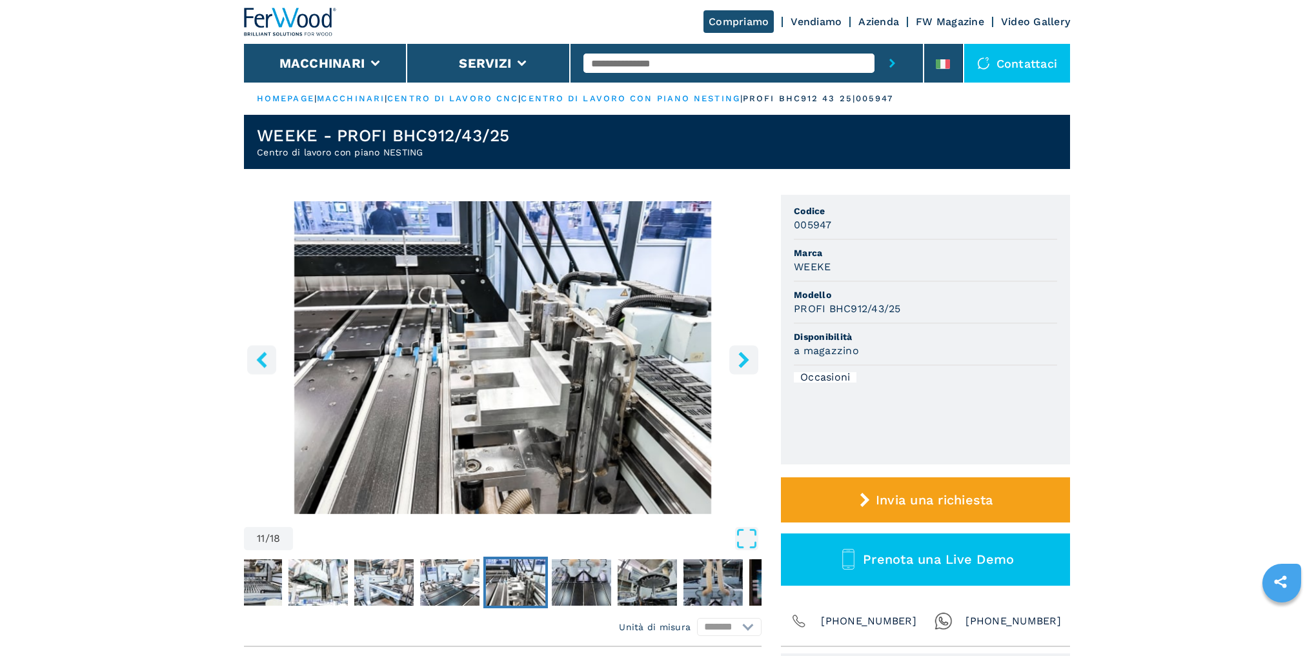
click at [750, 356] on icon "right-button" at bounding box center [744, 360] width 16 height 16
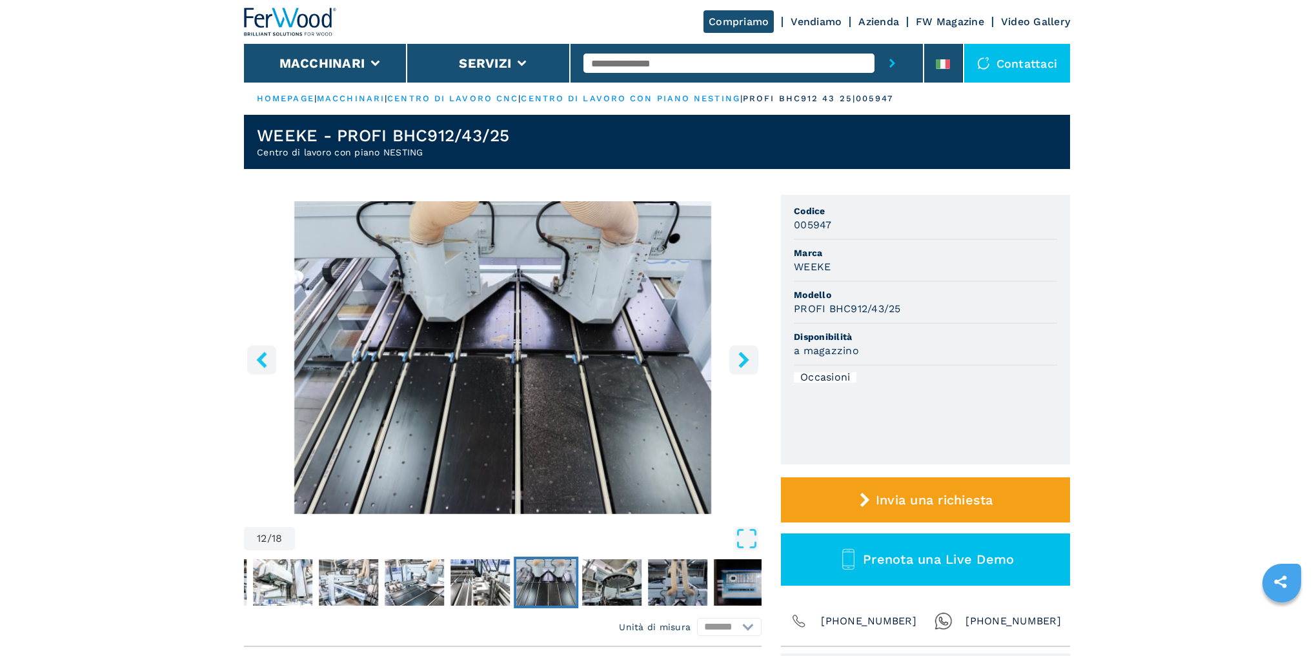
click at [750, 356] on icon "right-button" at bounding box center [744, 360] width 16 height 16
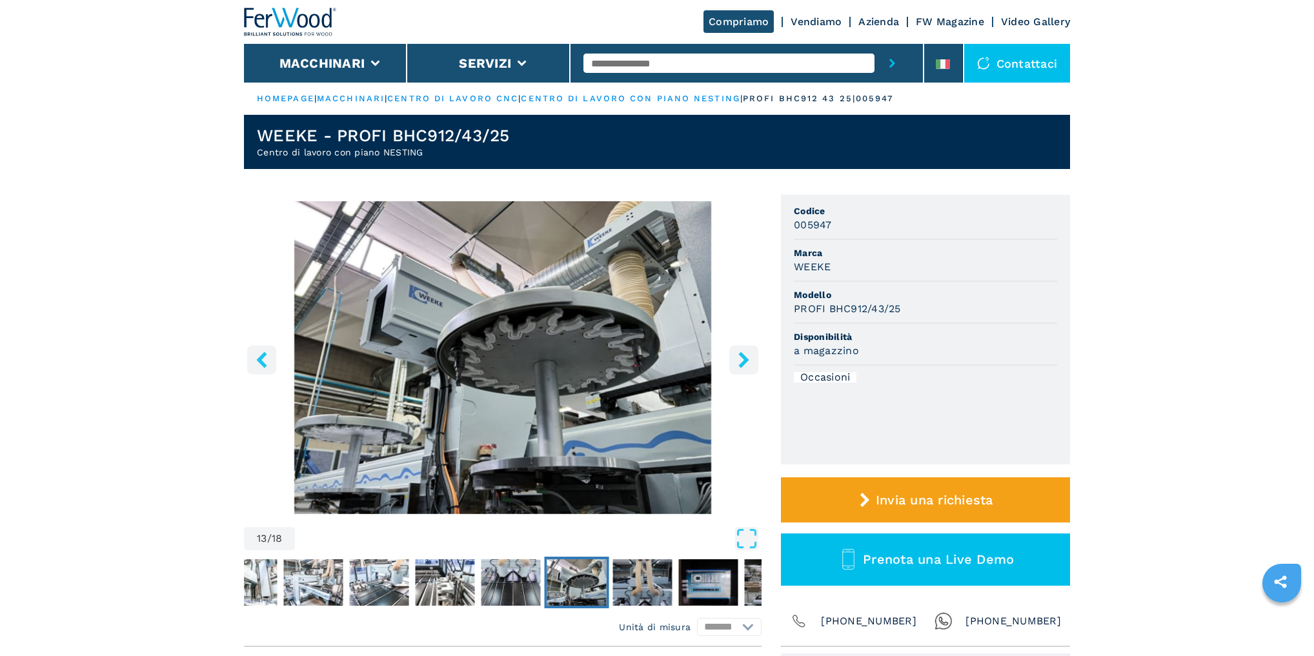
click at [750, 356] on icon "right-button" at bounding box center [744, 360] width 16 height 16
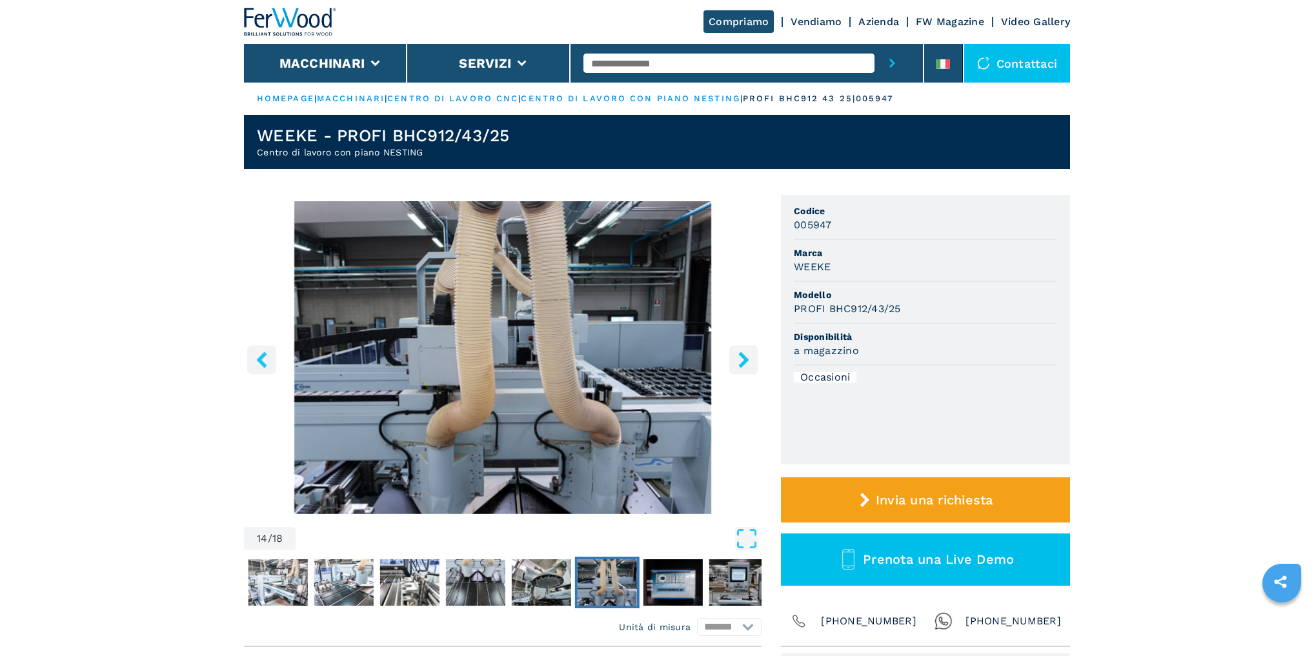
click at [750, 356] on icon "right-button" at bounding box center [744, 360] width 16 height 16
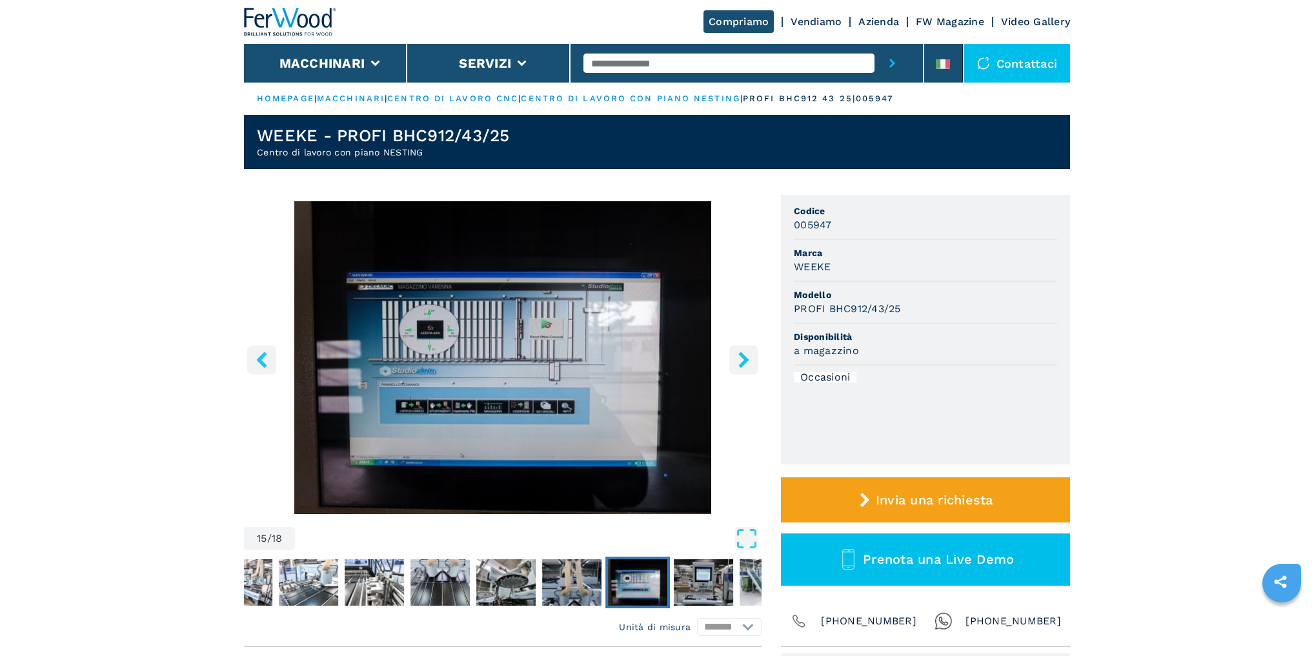
click at [750, 356] on icon "right-button" at bounding box center [744, 360] width 16 height 16
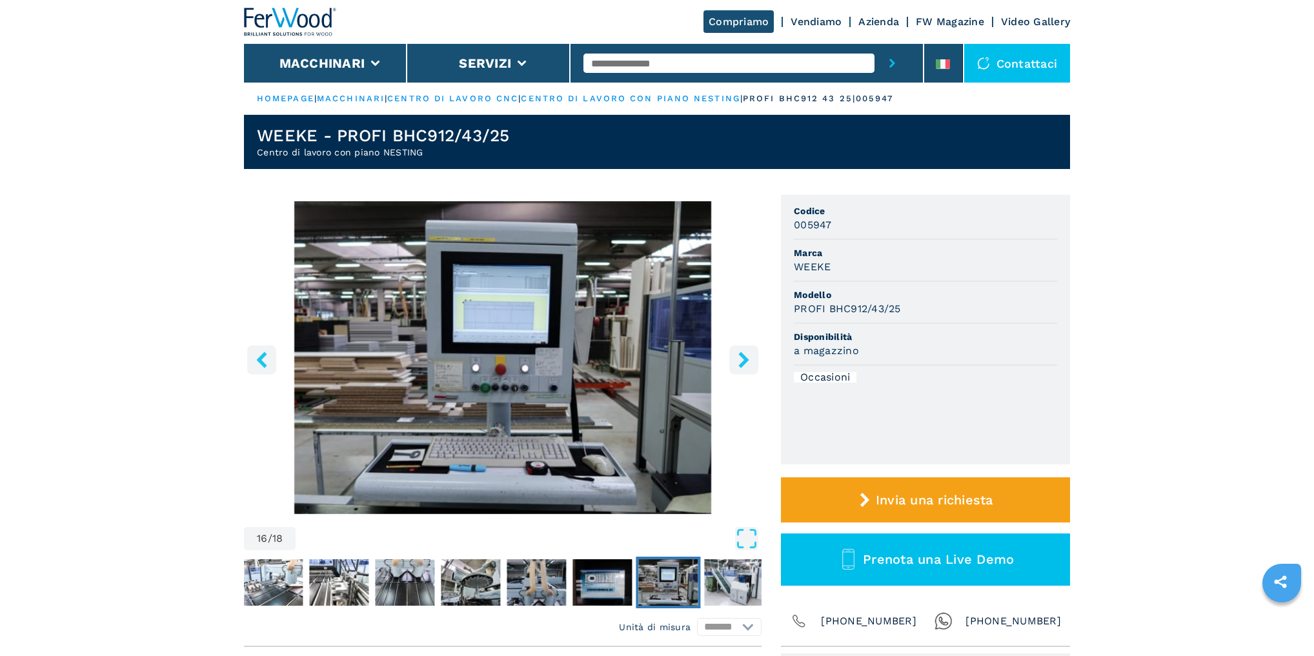
click at [750, 356] on icon "right-button" at bounding box center [744, 360] width 16 height 16
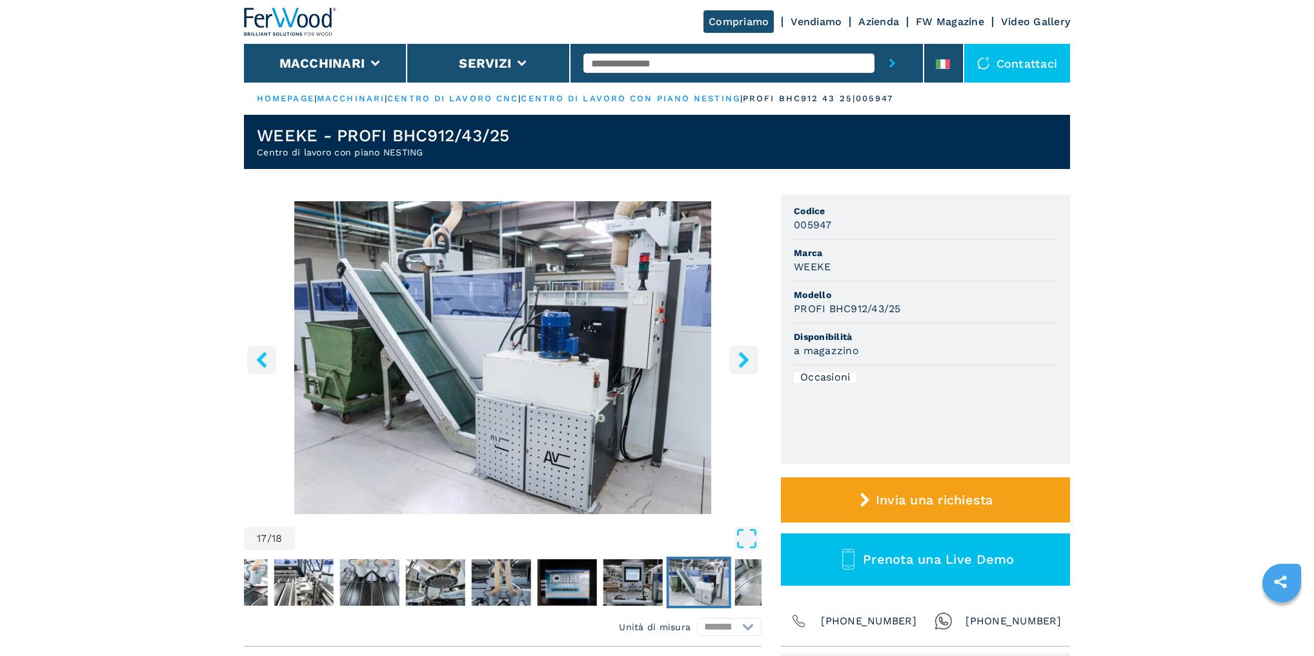
click at [750, 356] on icon "right-button" at bounding box center [744, 360] width 16 height 16
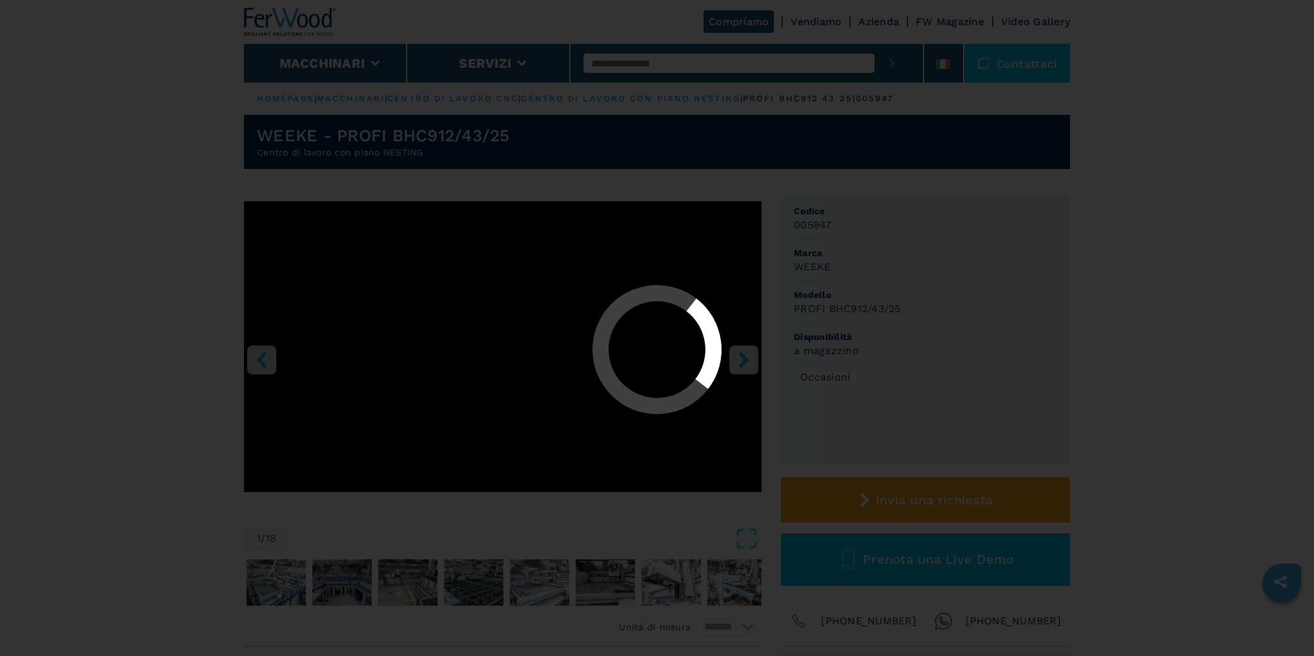
select select "**********"
select select "*****"
